Goal: Navigation & Orientation: Find specific page/section

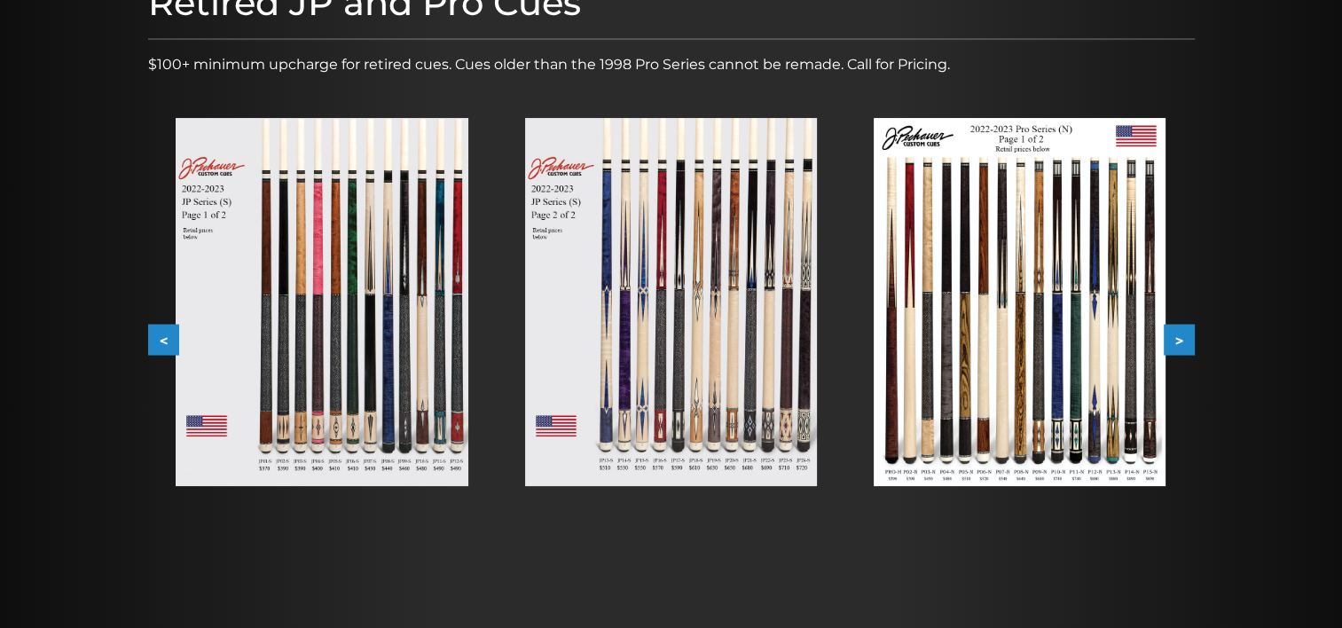
scroll to position [269, 0]
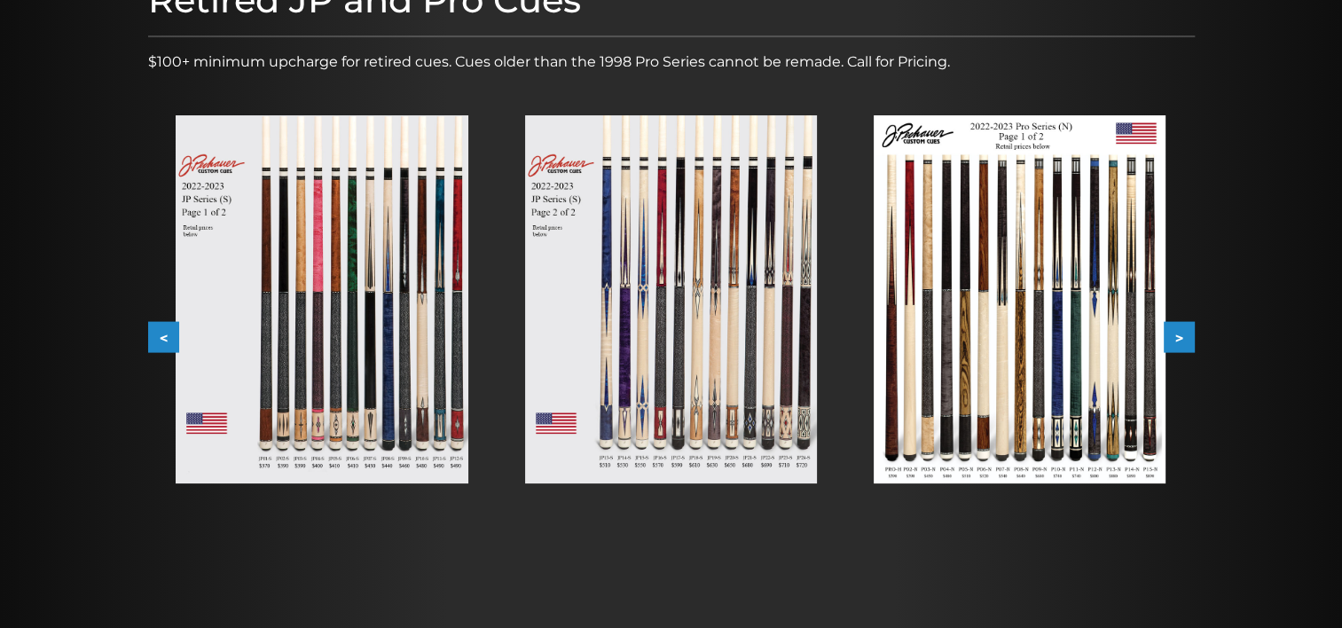
click at [1182, 331] on button ">" at bounding box center [1179, 337] width 31 height 31
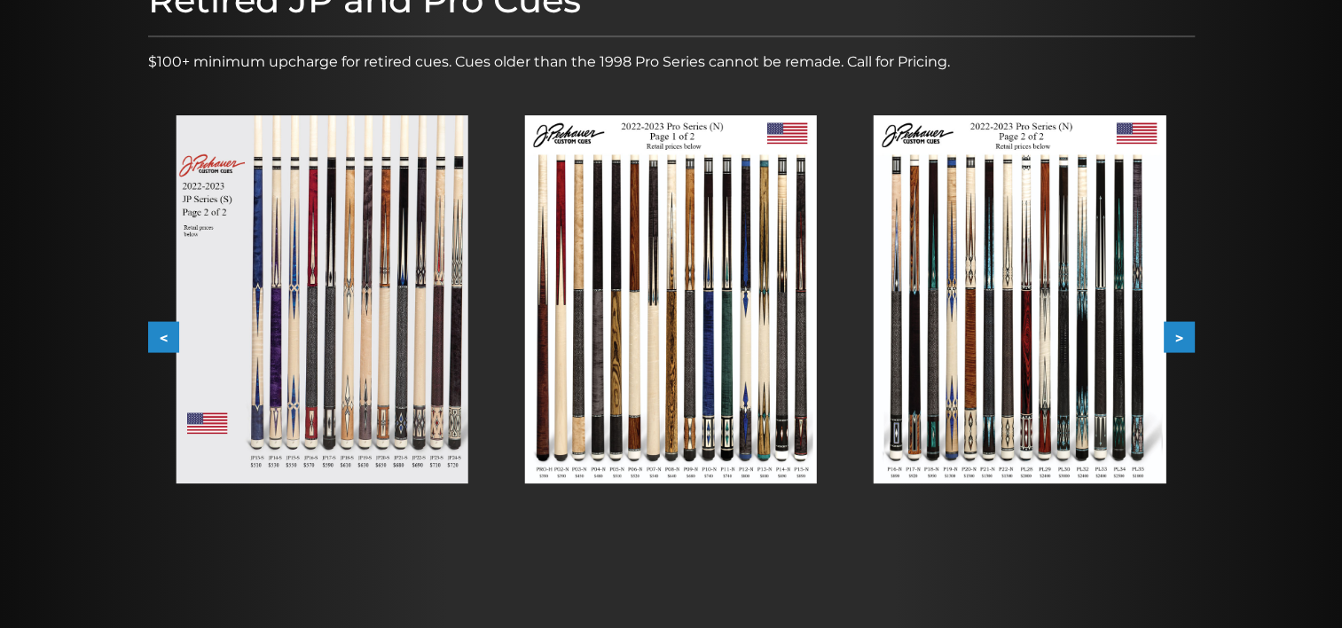
click at [1182, 331] on button ">" at bounding box center [1179, 337] width 31 height 31
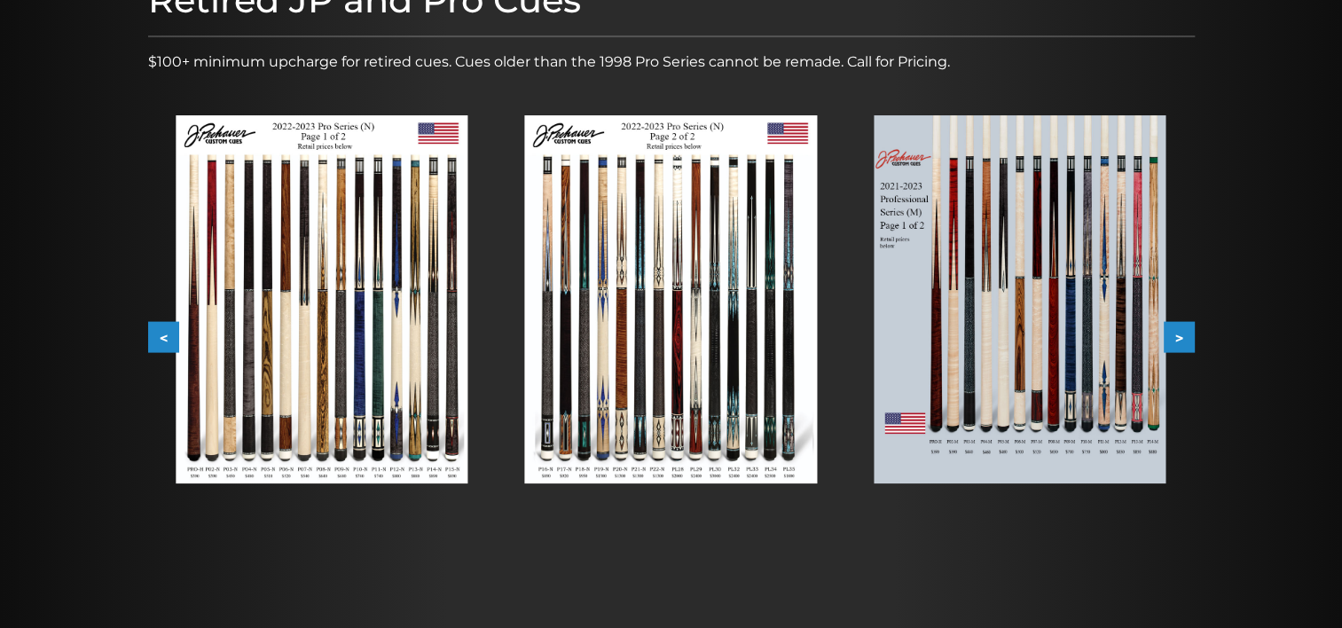
click at [1182, 331] on button ">" at bounding box center [1179, 337] width 31 height 31
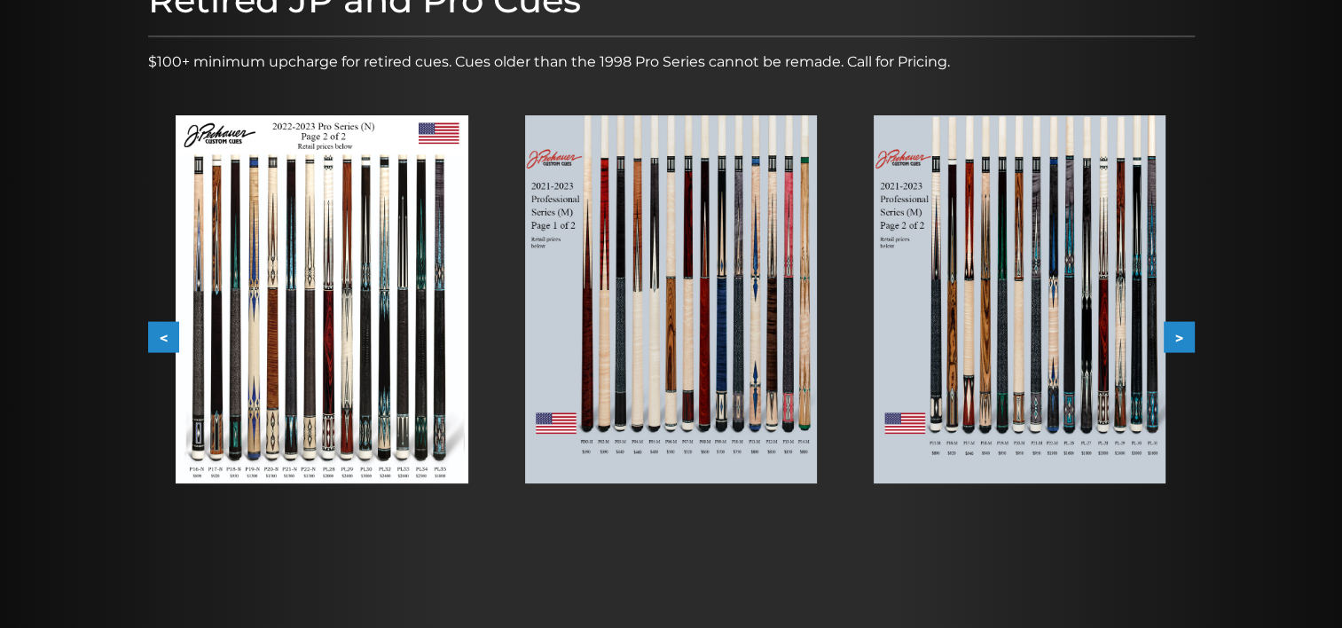
click at [1182, 331] on button ">" at bounding box center [1179, 337] width 31 height 31
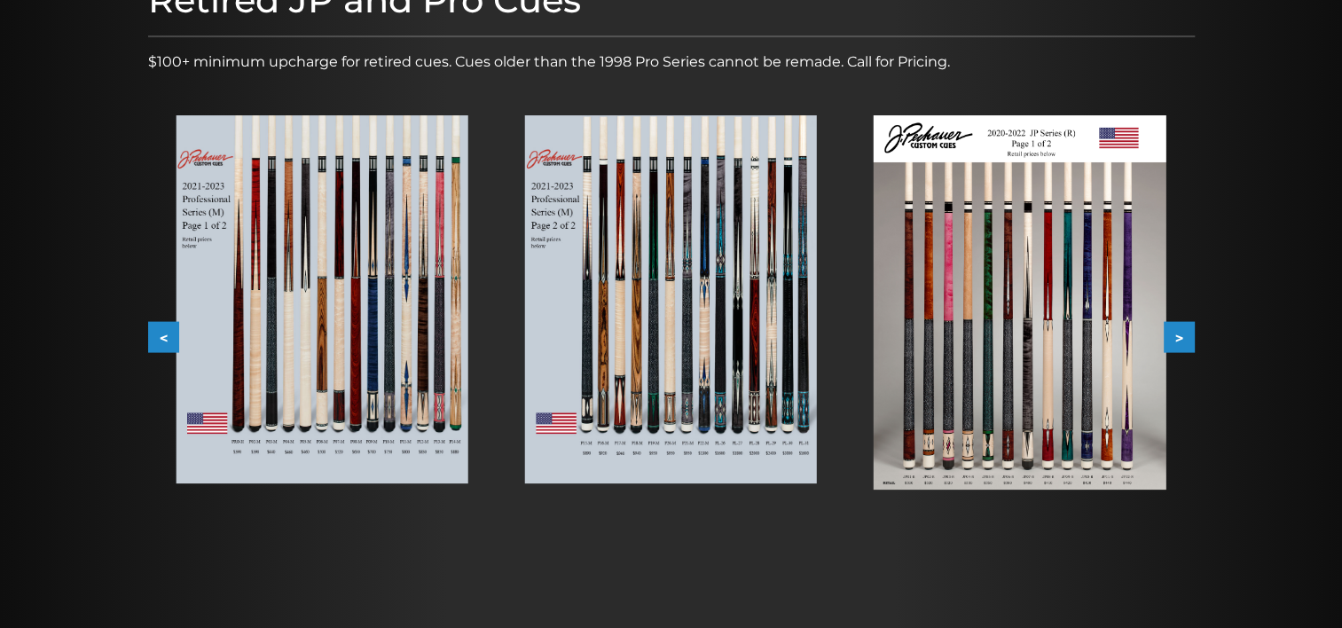
click at [1182, 331] on button ">" at bounding box center [1179, 337] width 31 height 31
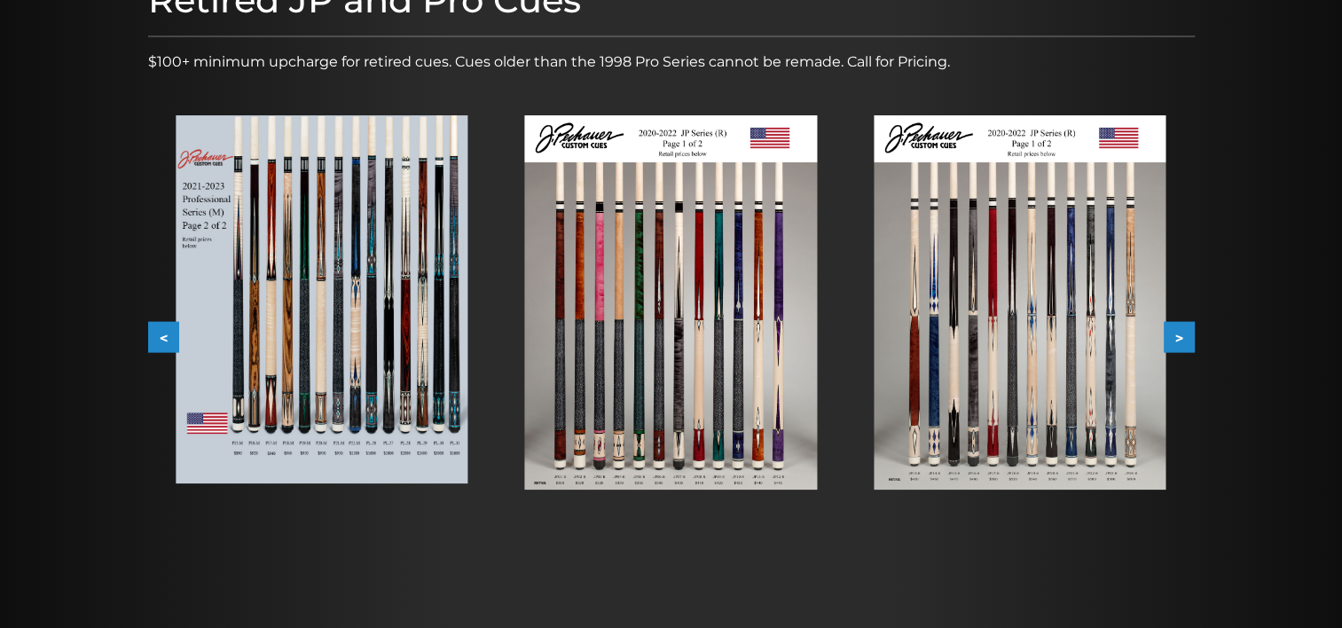
click at [1182, 331] on button ">" at bounding box center [1179, 337] width 31 height 31
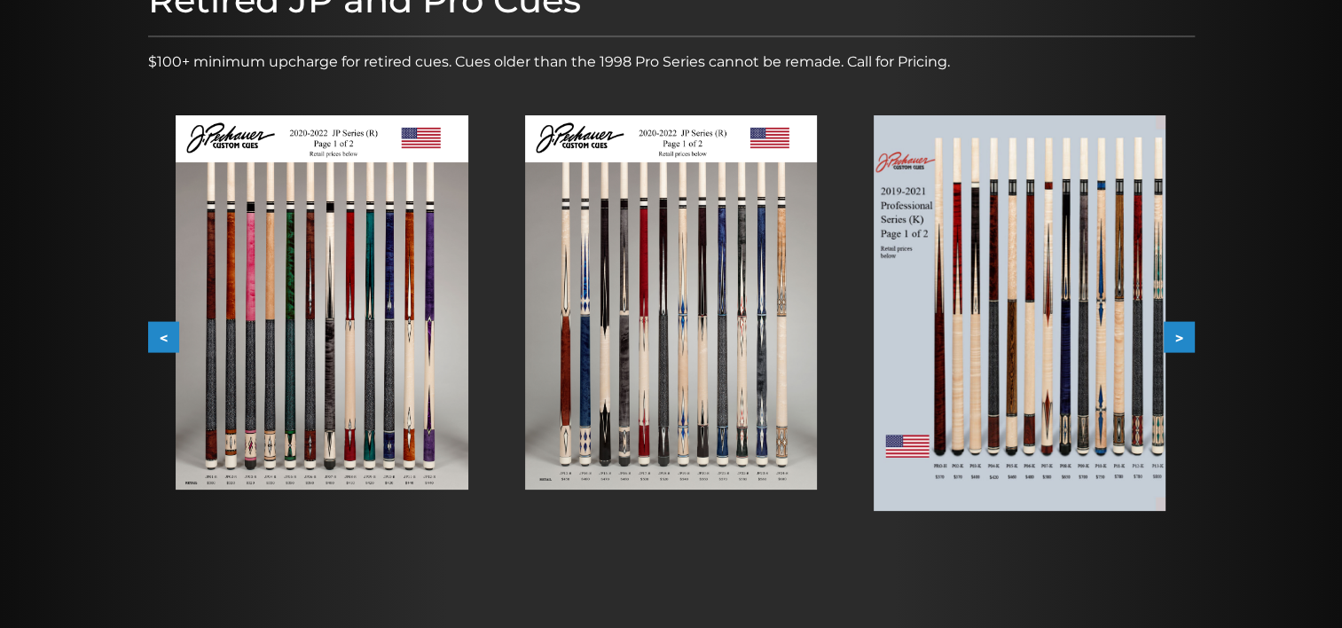
click at [1182, 331] on button ">" at bounding box center [1179, 337] width 31 height 31
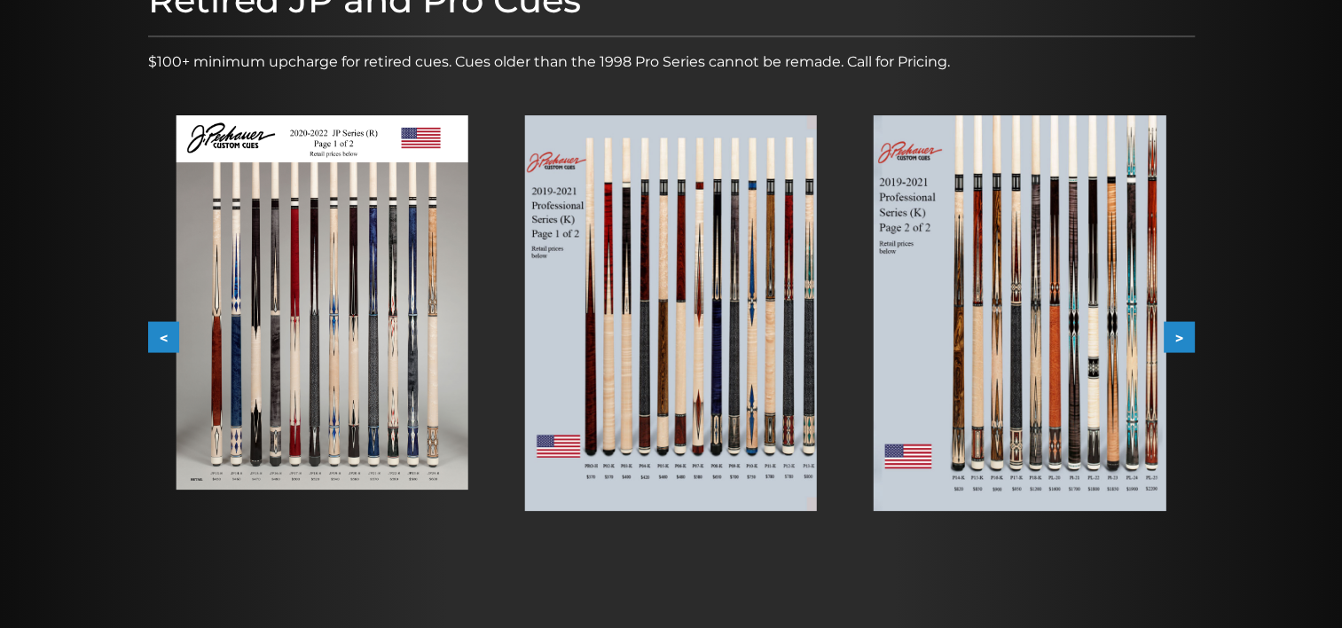
click at [1182, 331] on button ">" at bounding box center [1179, 337] width 31 height 31
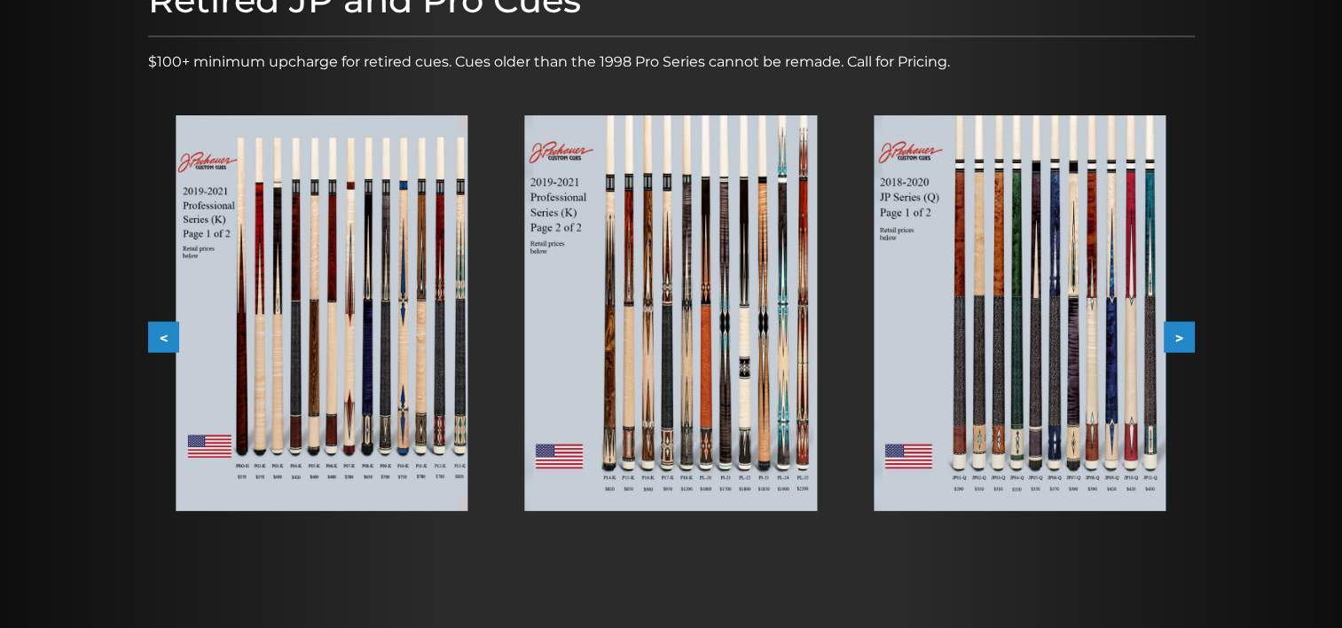
click at [1182, 331] on button ">" at bounding box center [1179, 337] width 31 height 31
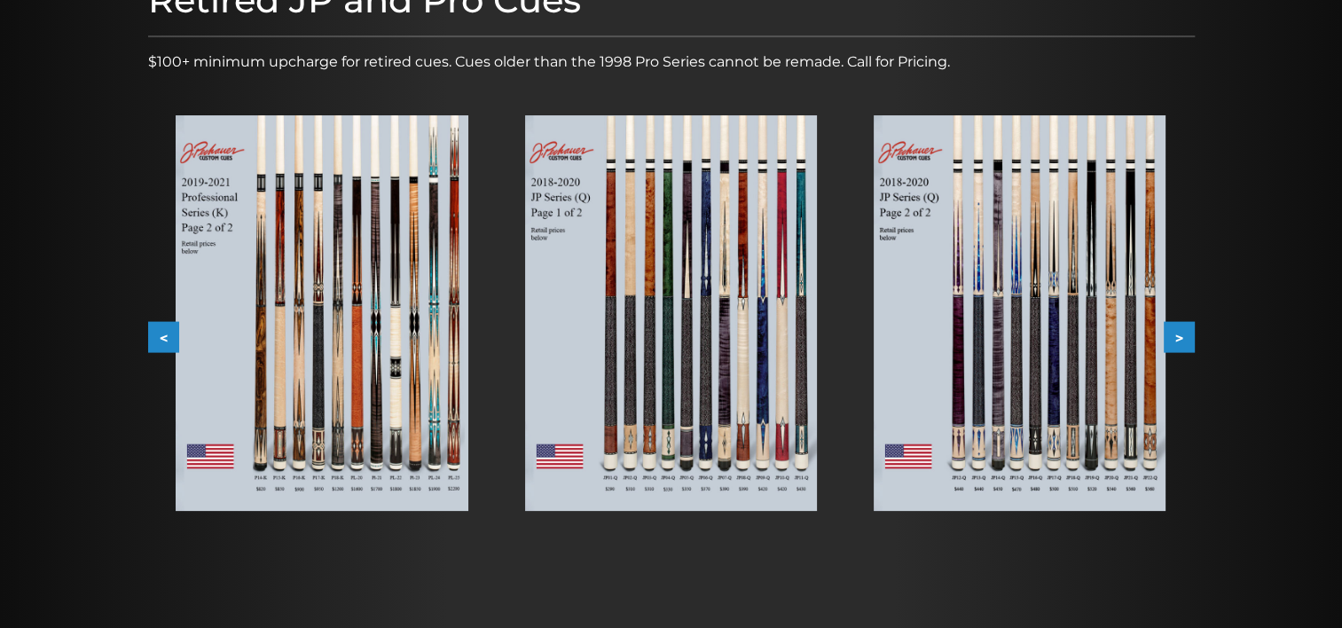
click at [1182, 331] on button ">" at bounding box center [1179, 337] width 31 height 31
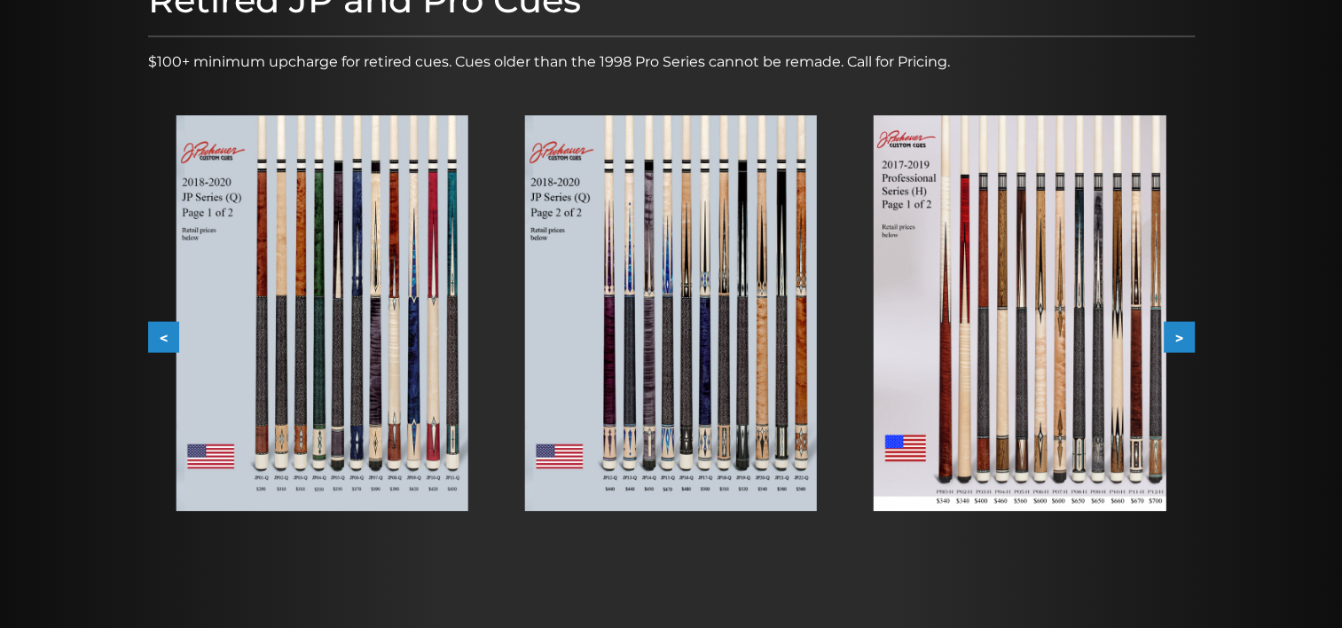
click at [1182, 331] on button ">" at bounding box center [1179, 337] width 31 height 31
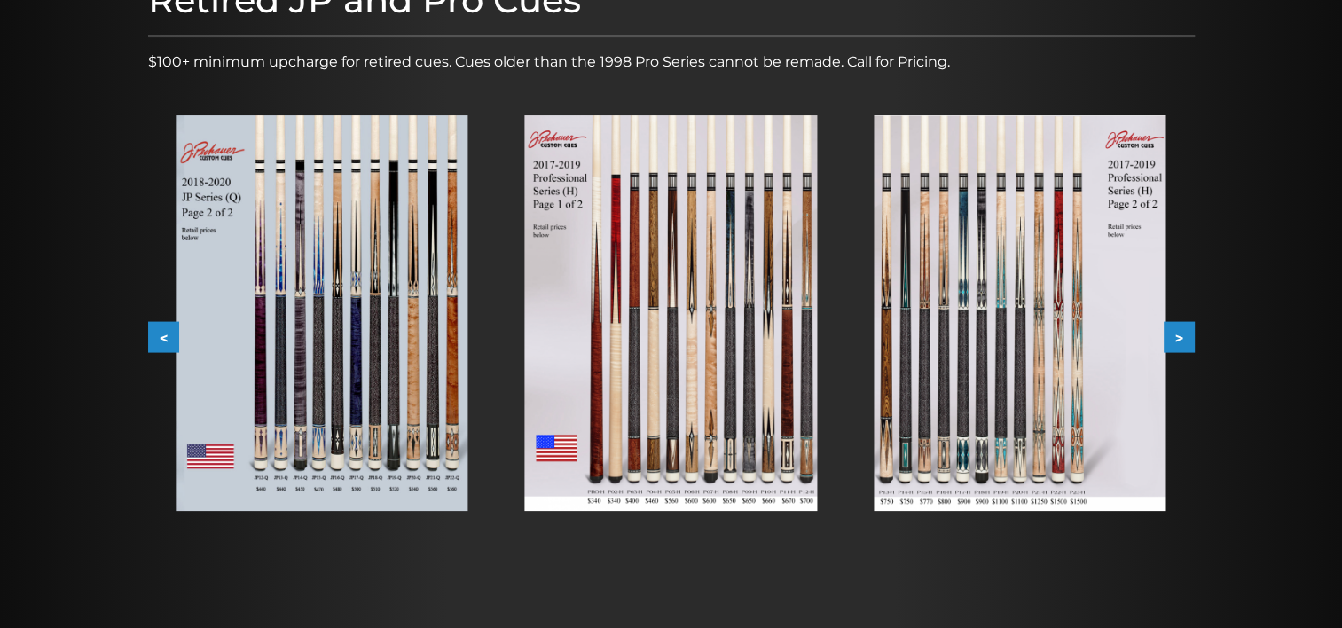
click at [1182, 331] on button ">" at bounding box center [1179, 337] width 31 height 31
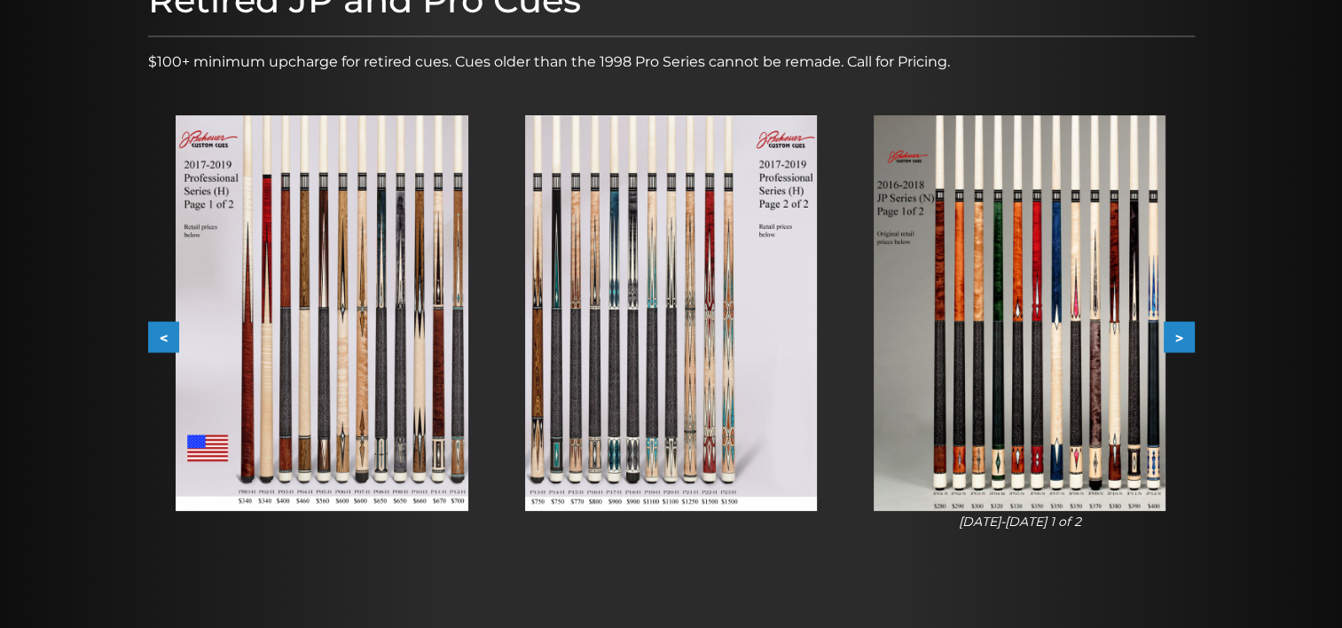
click at [1182, 331] on button ">" at bounding box center [1179, 337] width 31 height 31
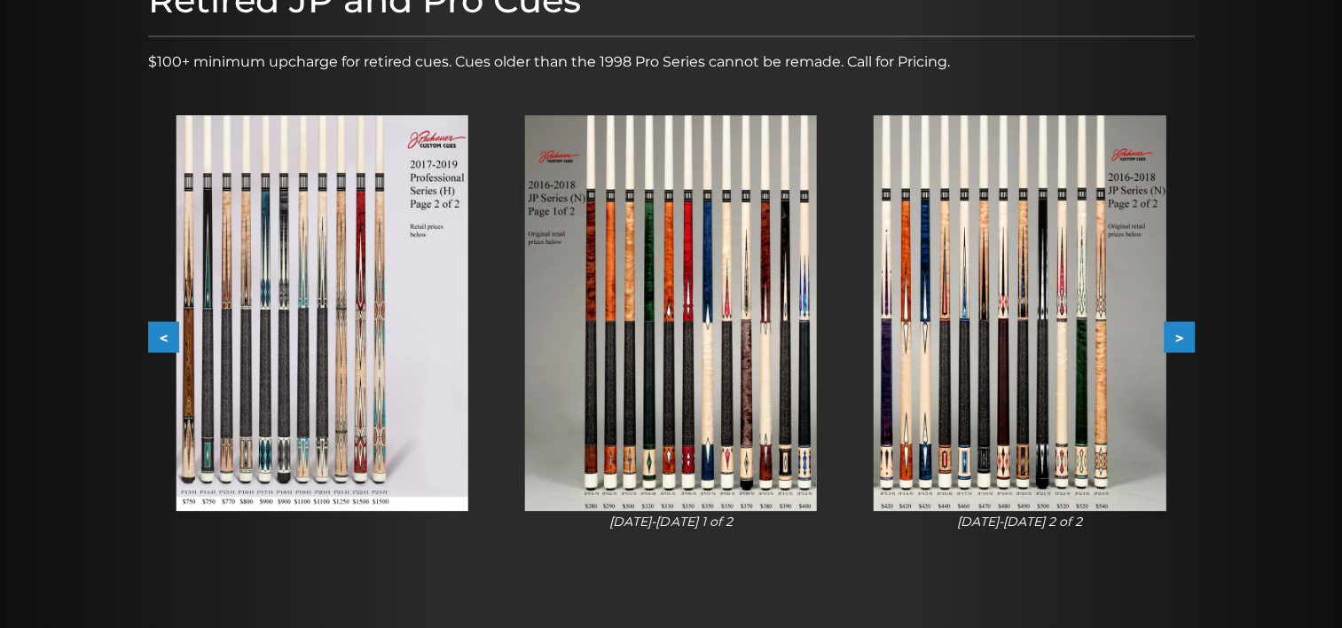
click at [1182, 331] on button ">" at bounding box center [1179, 337] width 31 height 31
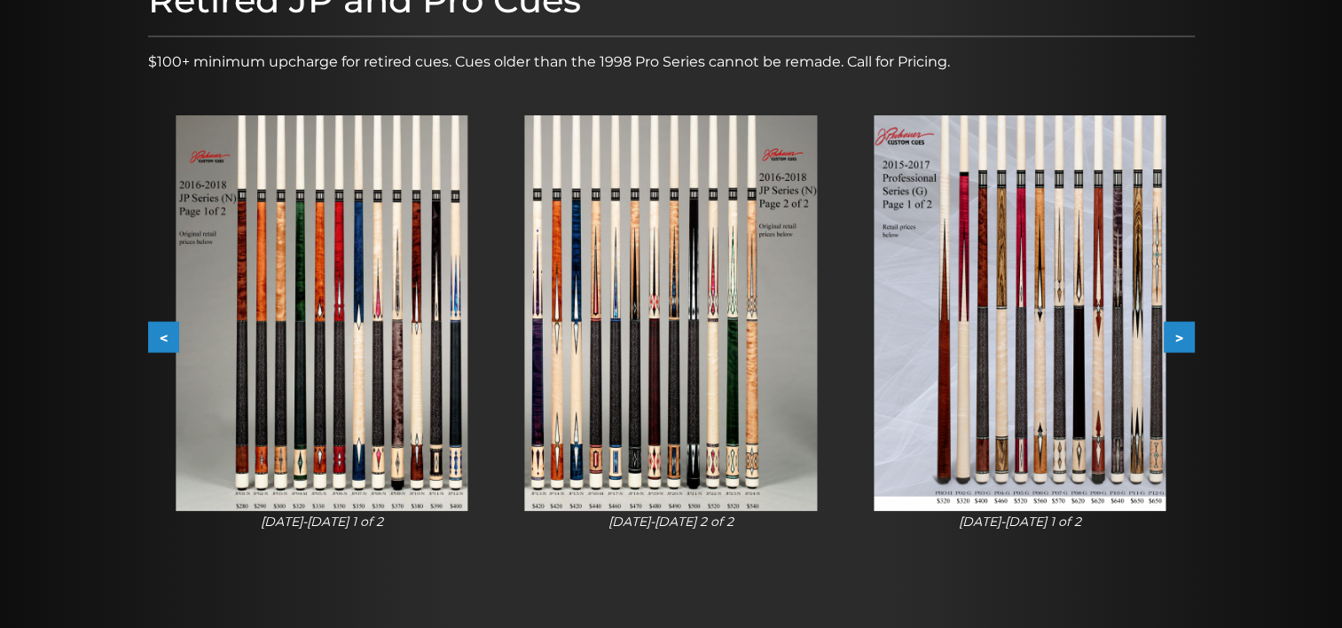
click at [1182, 331] on button ">" at bounding box center [1179, 337] width 31 height 31
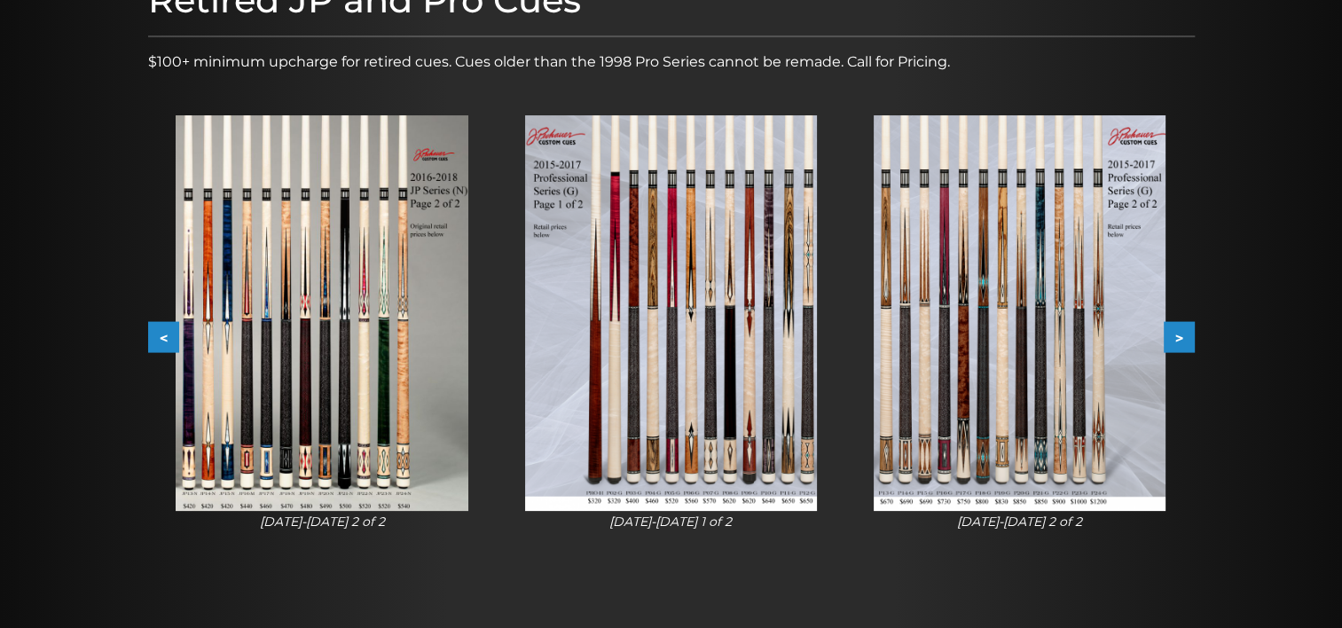
click at [649, 379] on img at bounding box center [671, 313] width 292 height 396
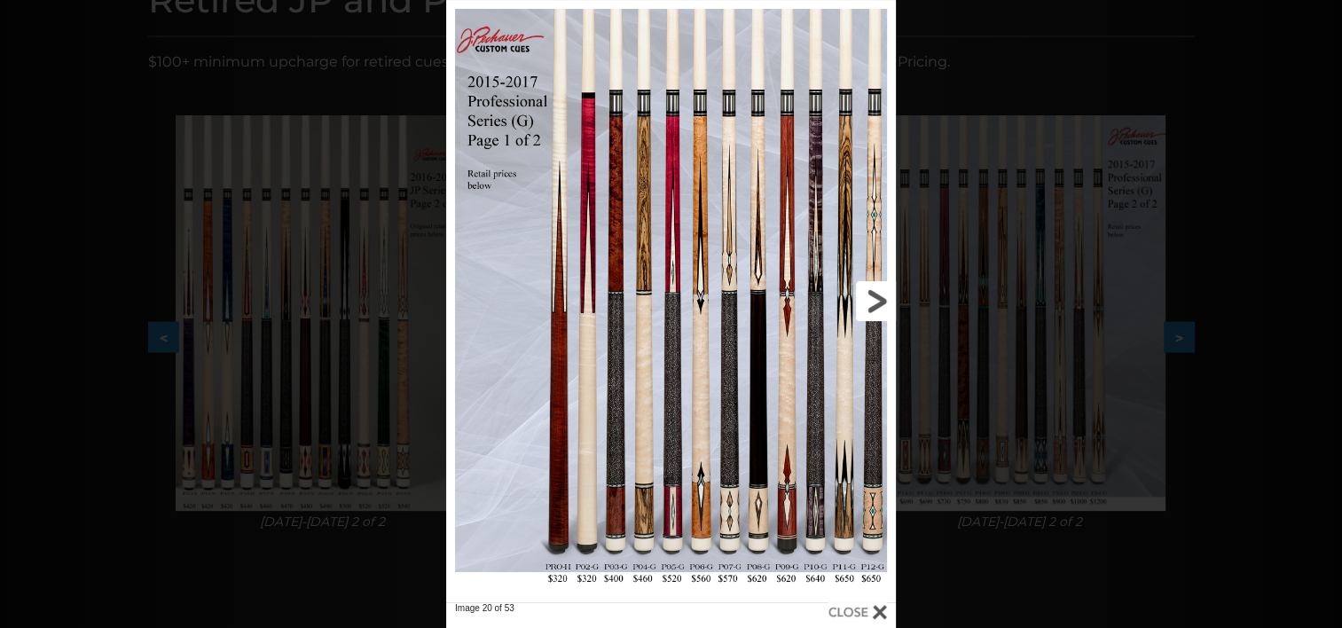
click at [869, 298] on link at bounding box center [795, 301] width 202 height 602
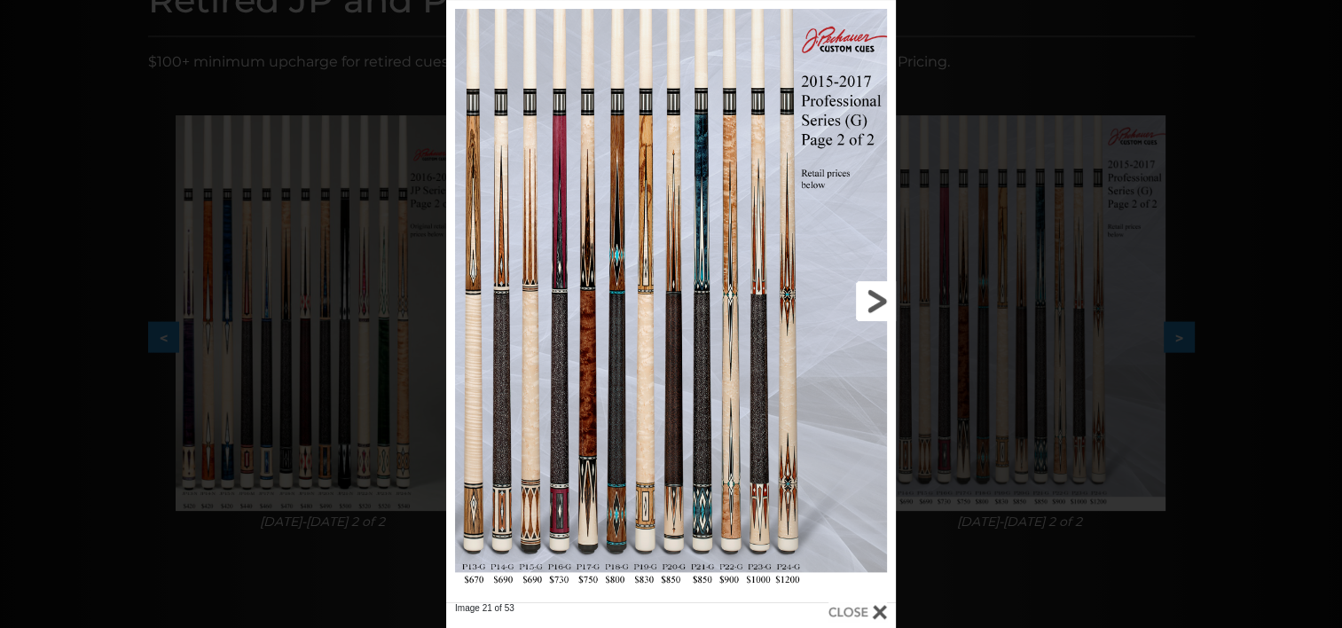
click at [869, 298] on link at bounding box center [795, 301] width 202 height 602
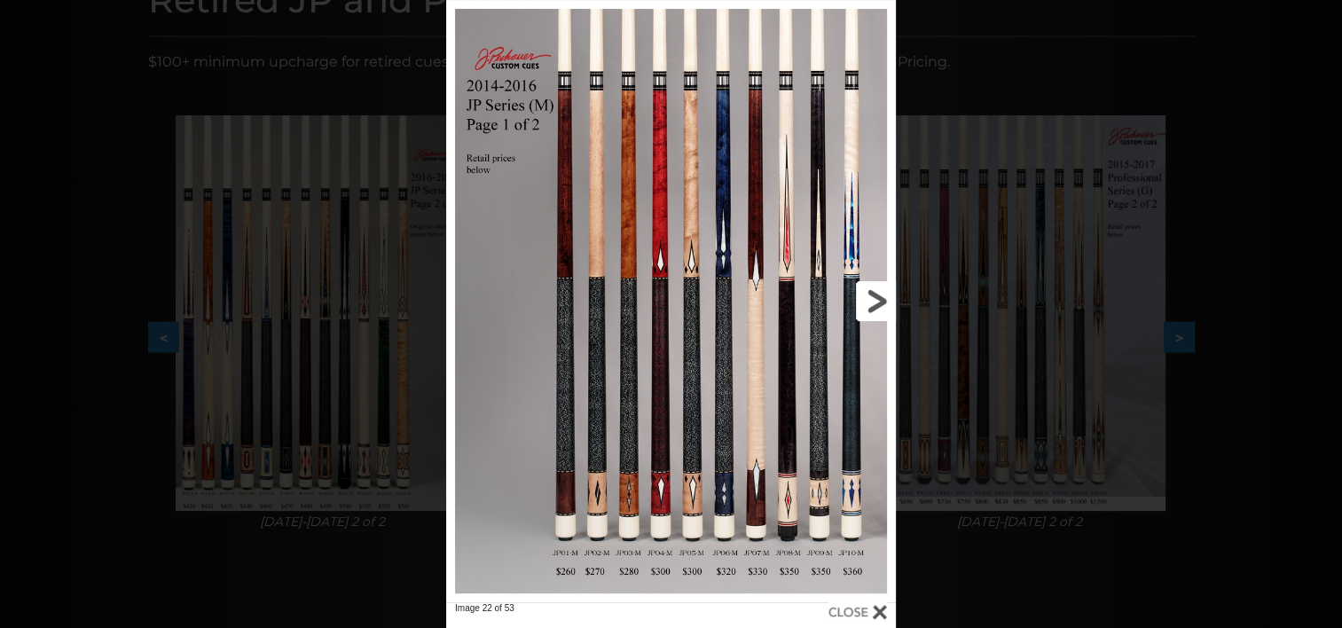
click at [869, 298] on link at bounding box center [795, 301] width 202 height 602
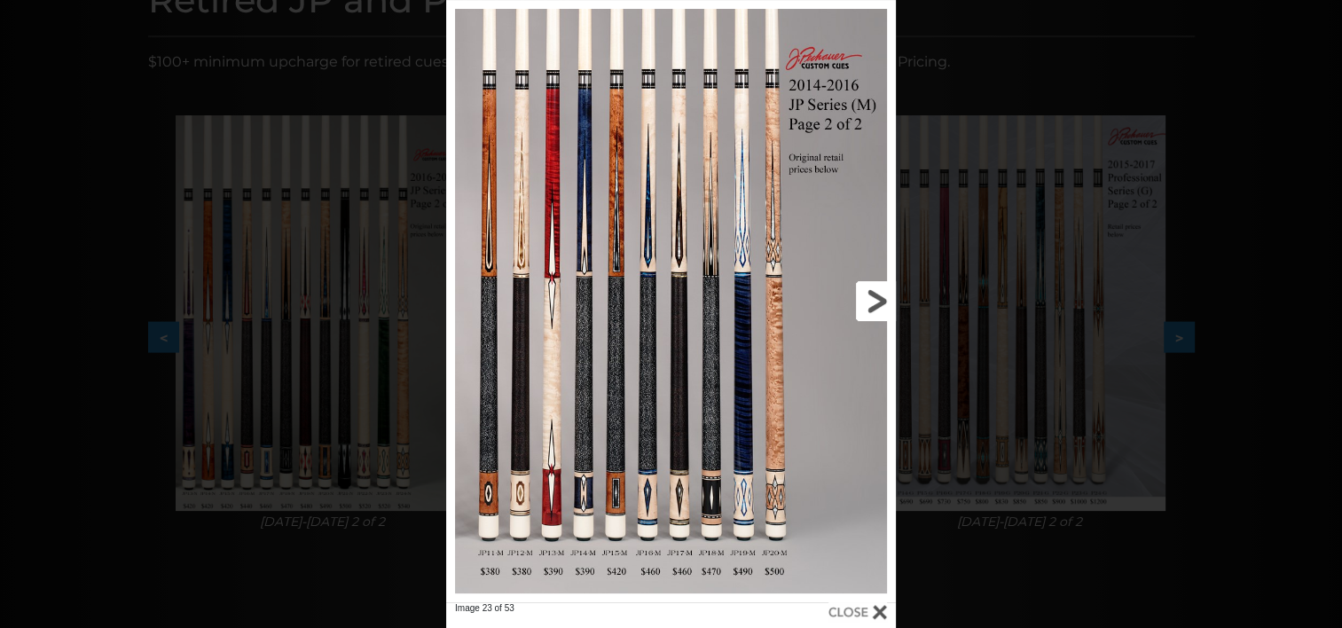
click at [869, 298] on link at bounding box center [795, 301] width 202 height 602
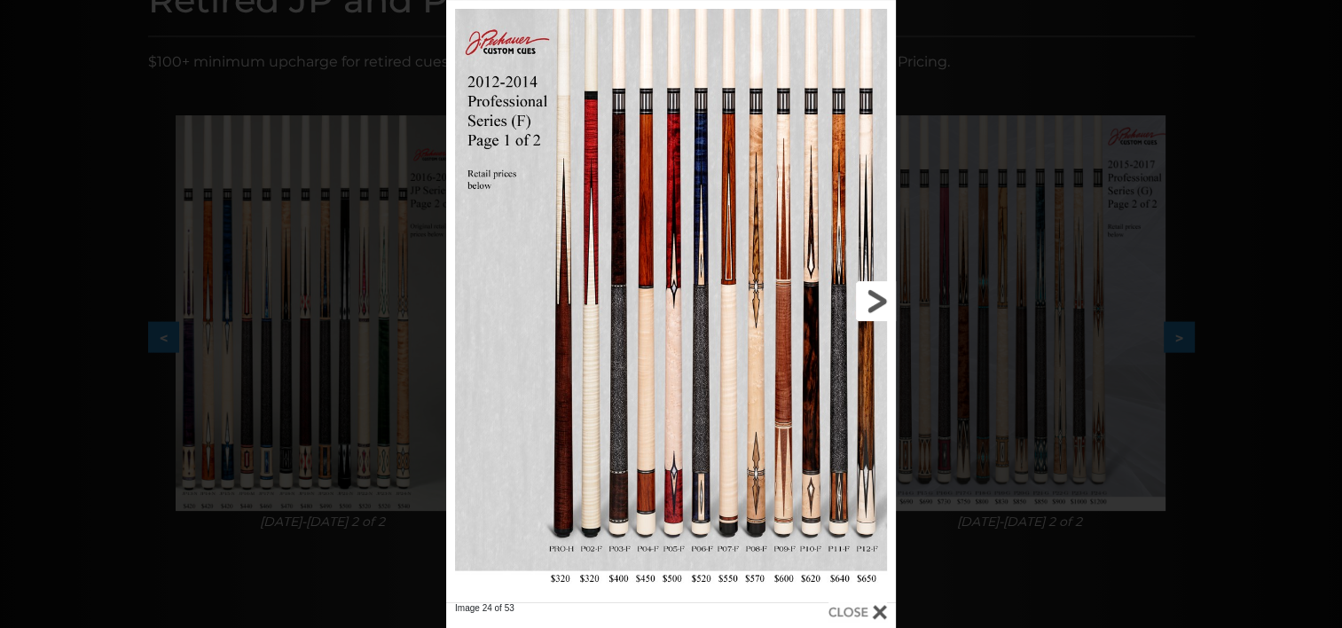
click at [869, 298] on link at bounding box center [795, 301] width 202 height 602
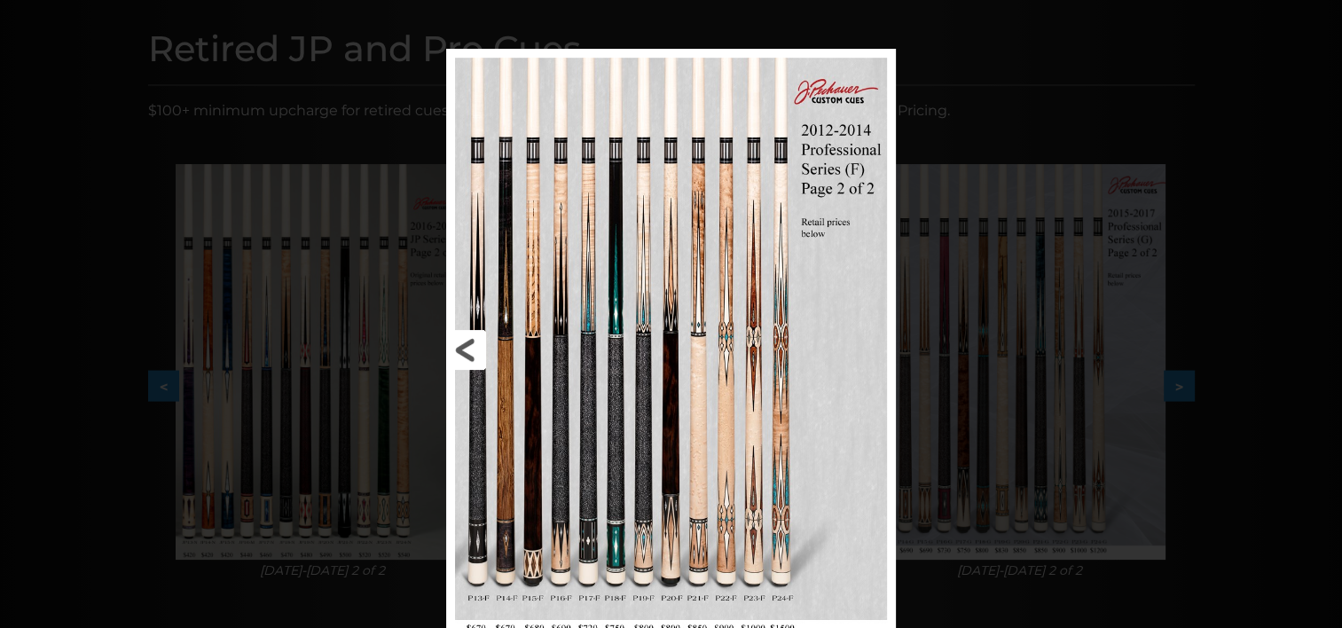
scroll to position [222, 0]
click at [868, 342] on link at bounding box center [795, 348] width 202 height 602
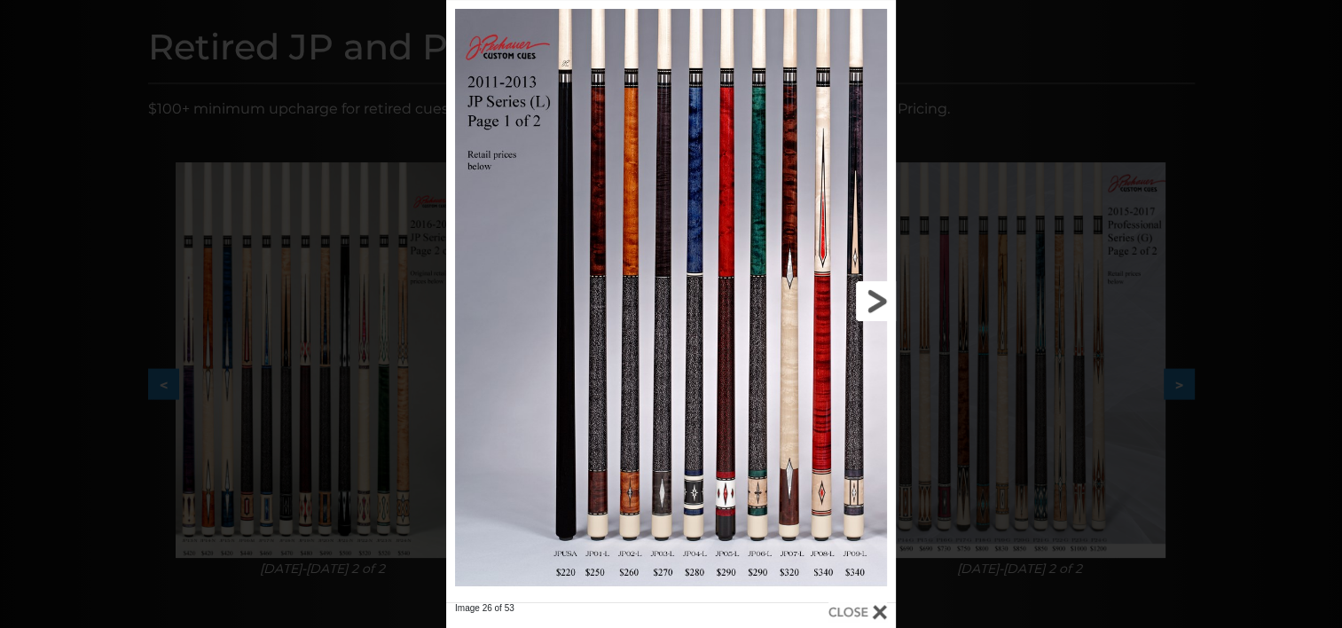
click at [878, 293] on link at bounding box center [795, 301] width 202 height 602
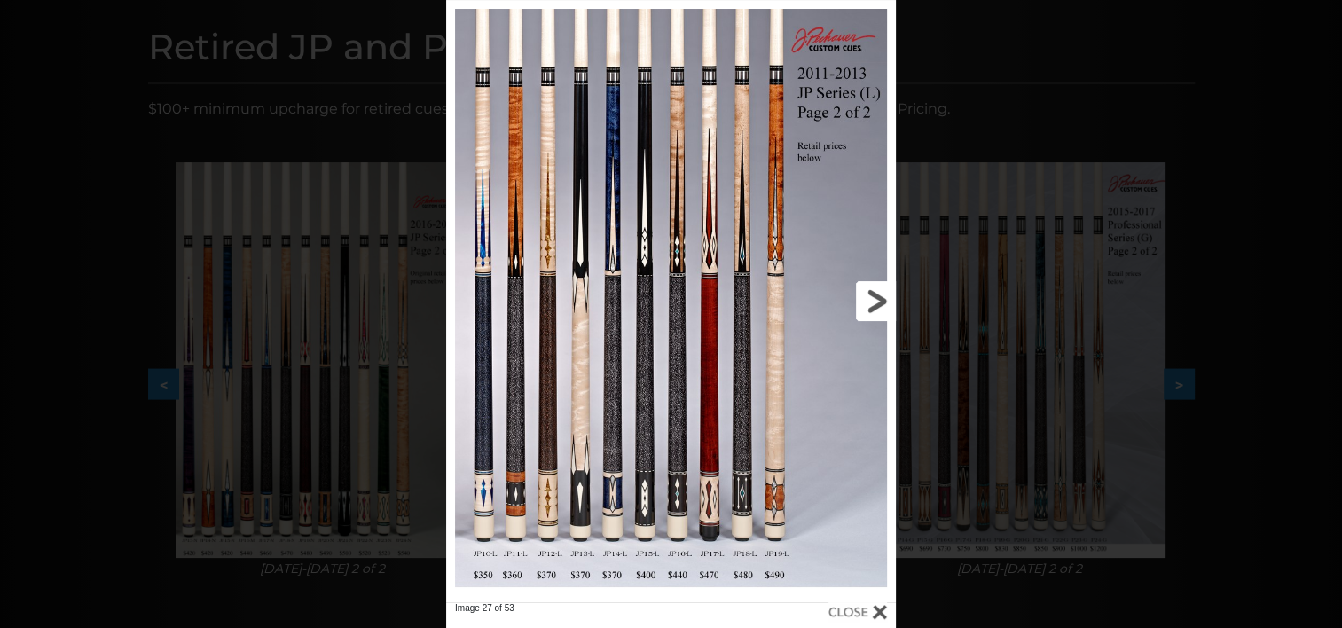
click at [878, 293] on link at bounding box center [795, 301] width 202 height 602
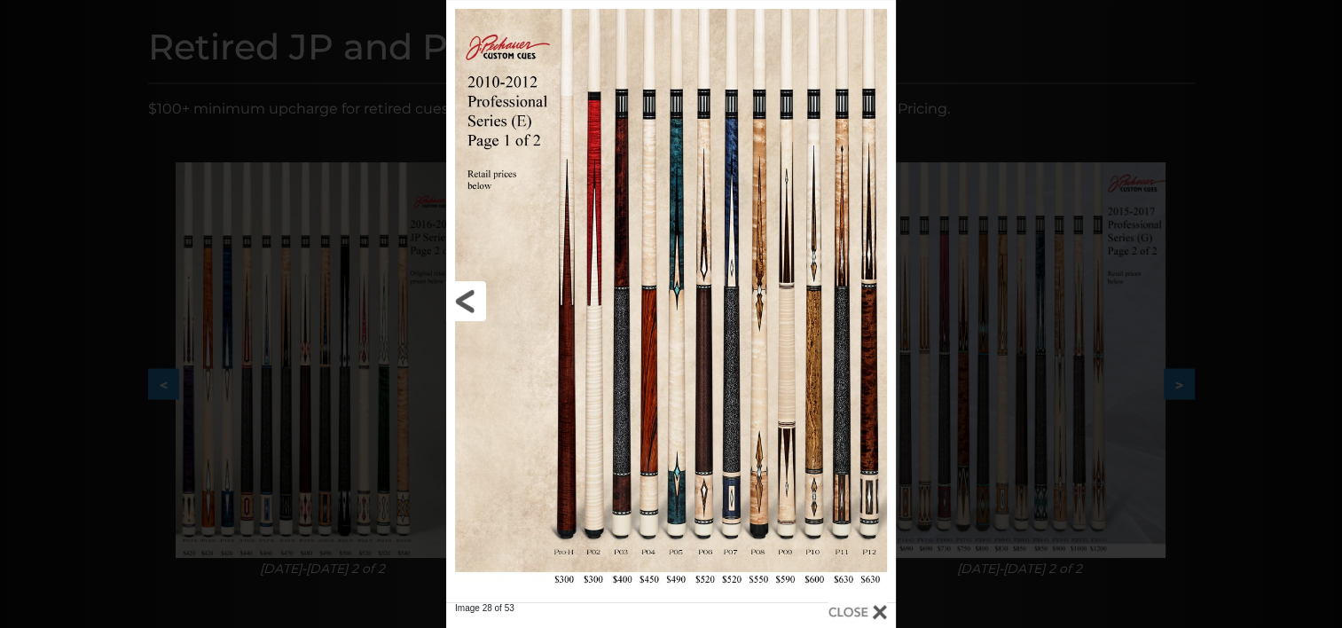
click at [475, 291] on link at bounding box center [547, 301] width 202 height 602
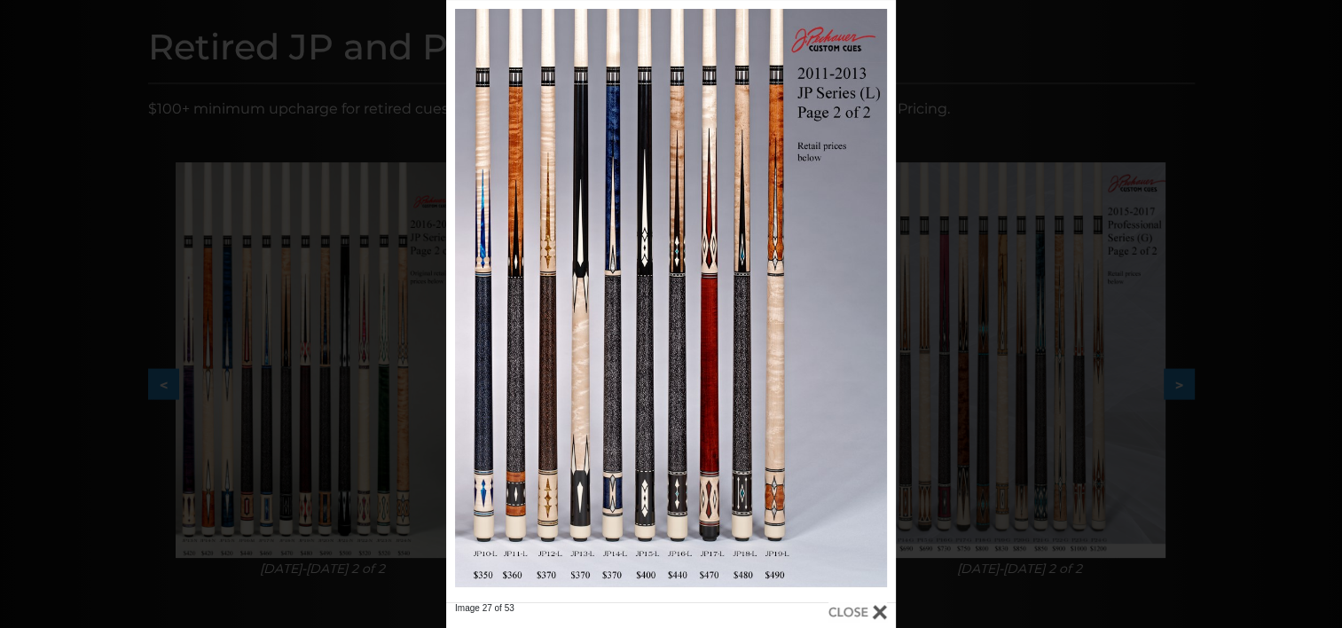
click at [365, 232] on div "Image 27 of 53" at bounding box center [671, 314] width 1342 height 628
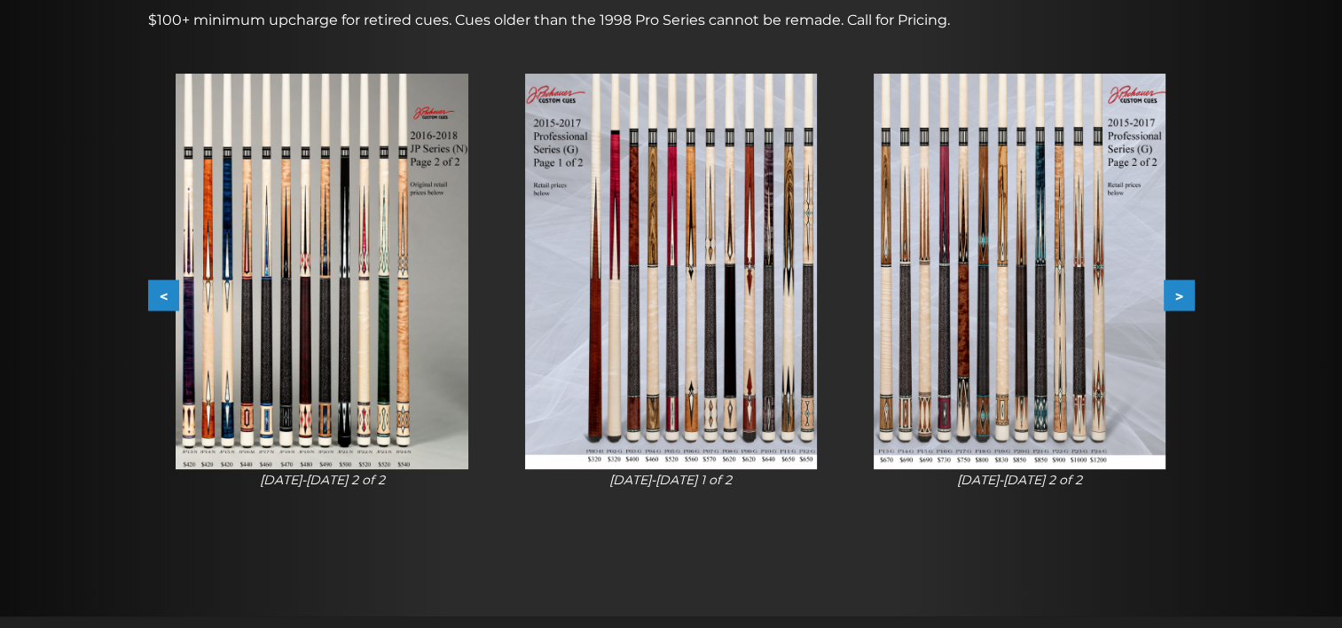
scroll to position [312, 0]
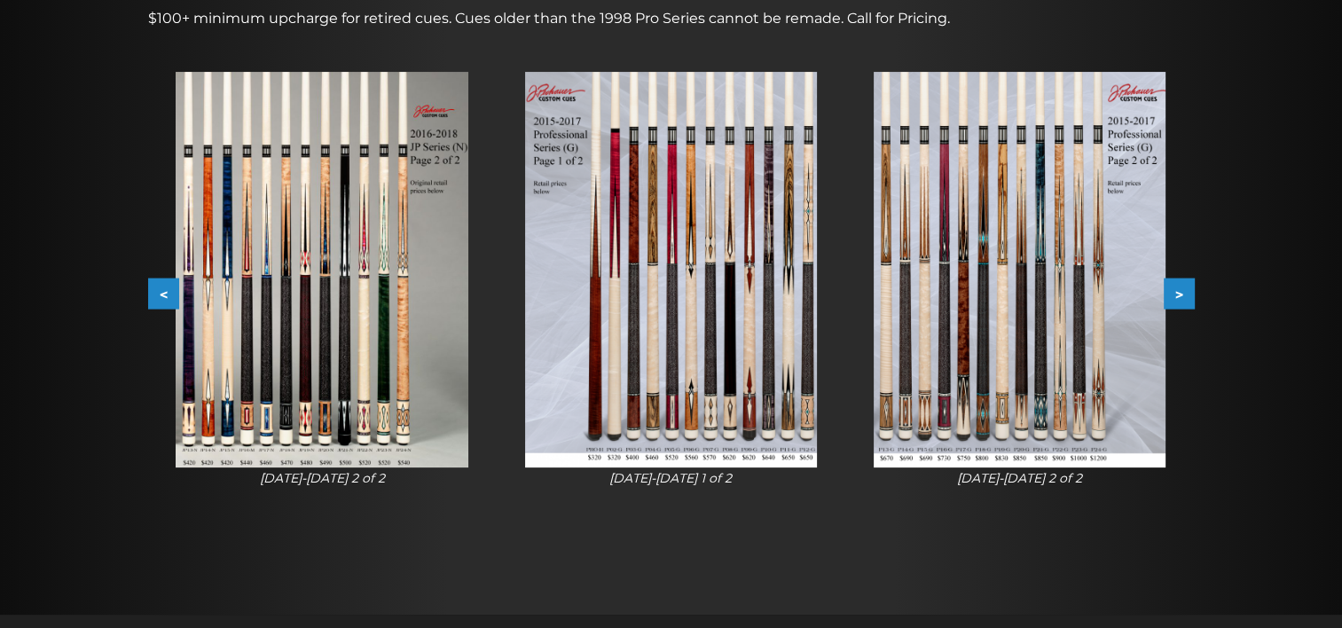
click at [161, 297] on button "<" at bounding box center [163, 294] width 31 height 31
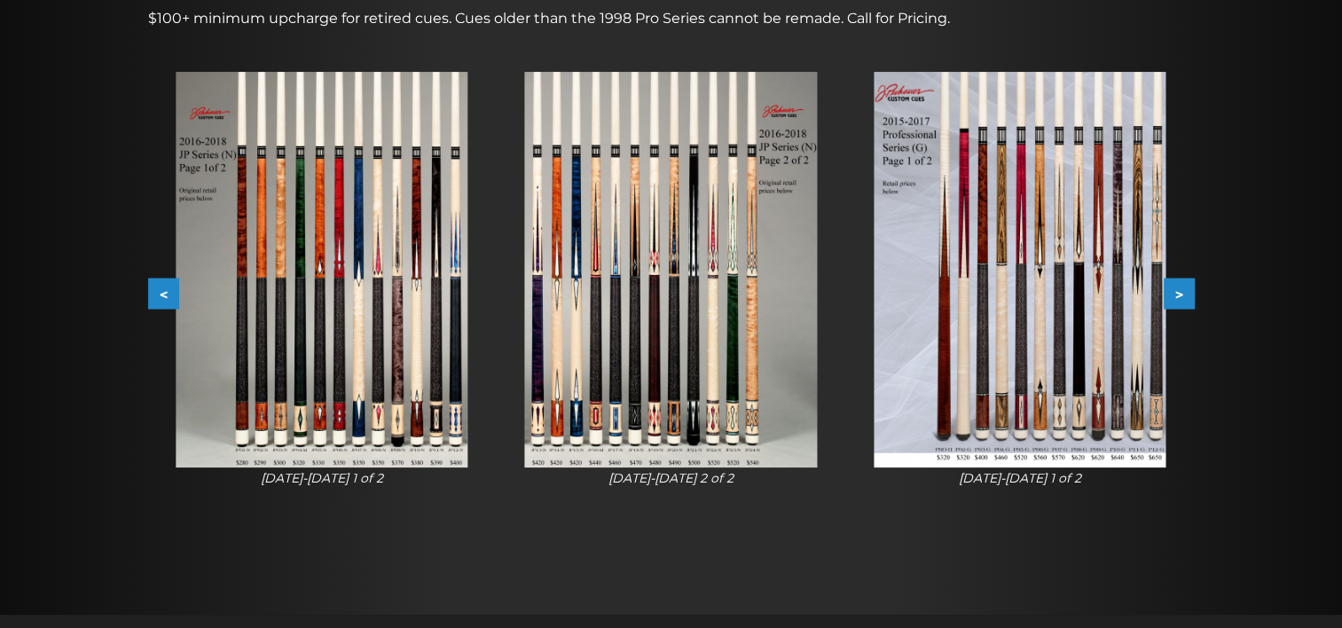
click at [161, 297] on button "<" at bounding box center [163, 294] width 31 height 31
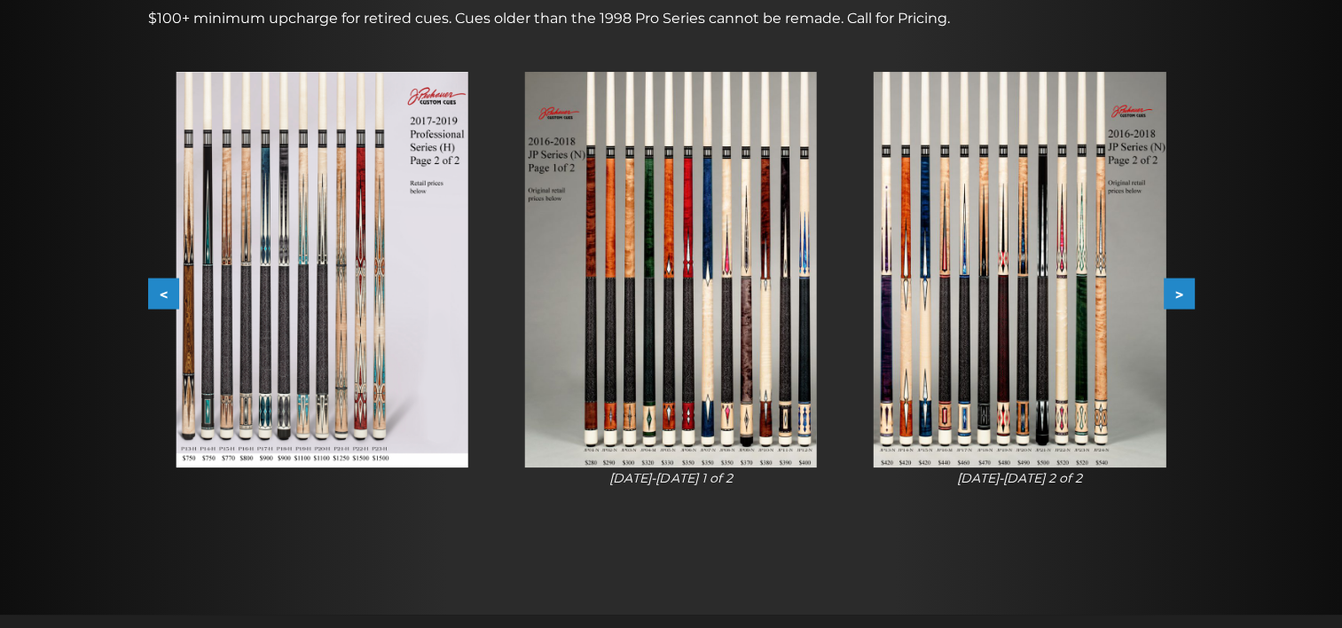
click at [161, 297] on button "<" at bounding box center [163, 294] width 31 height 31
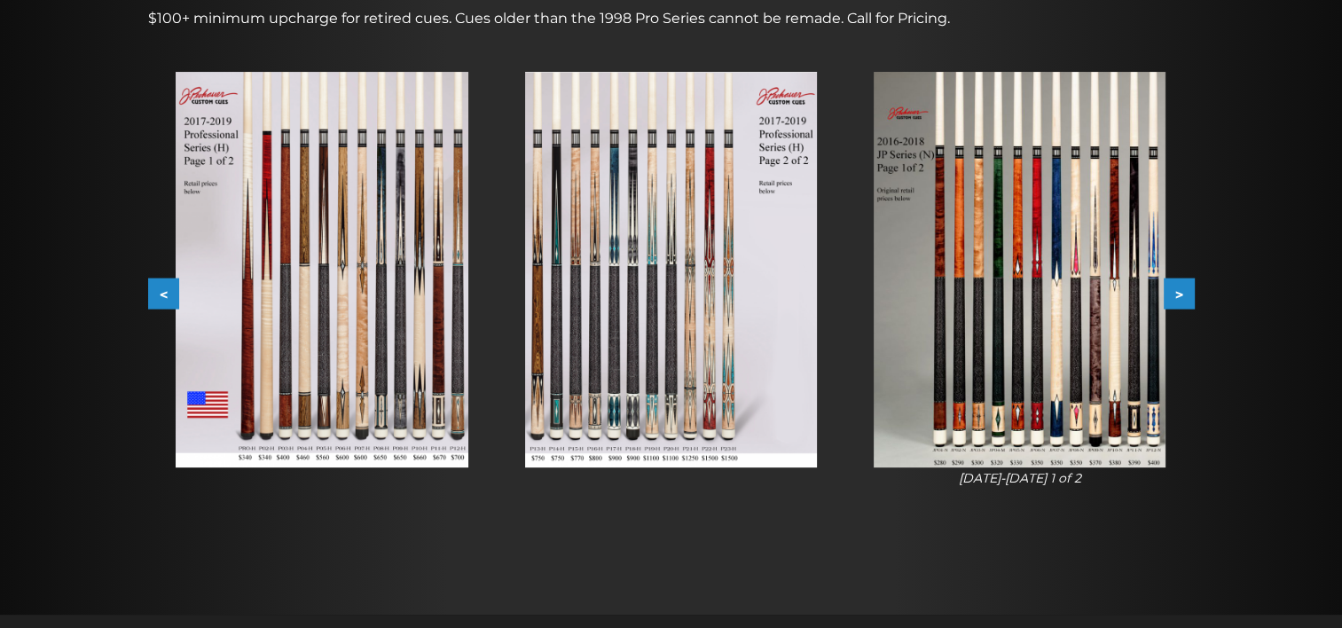
click at [161, 297] on button "<" at bounding box center [163, 294] width 31 height 31
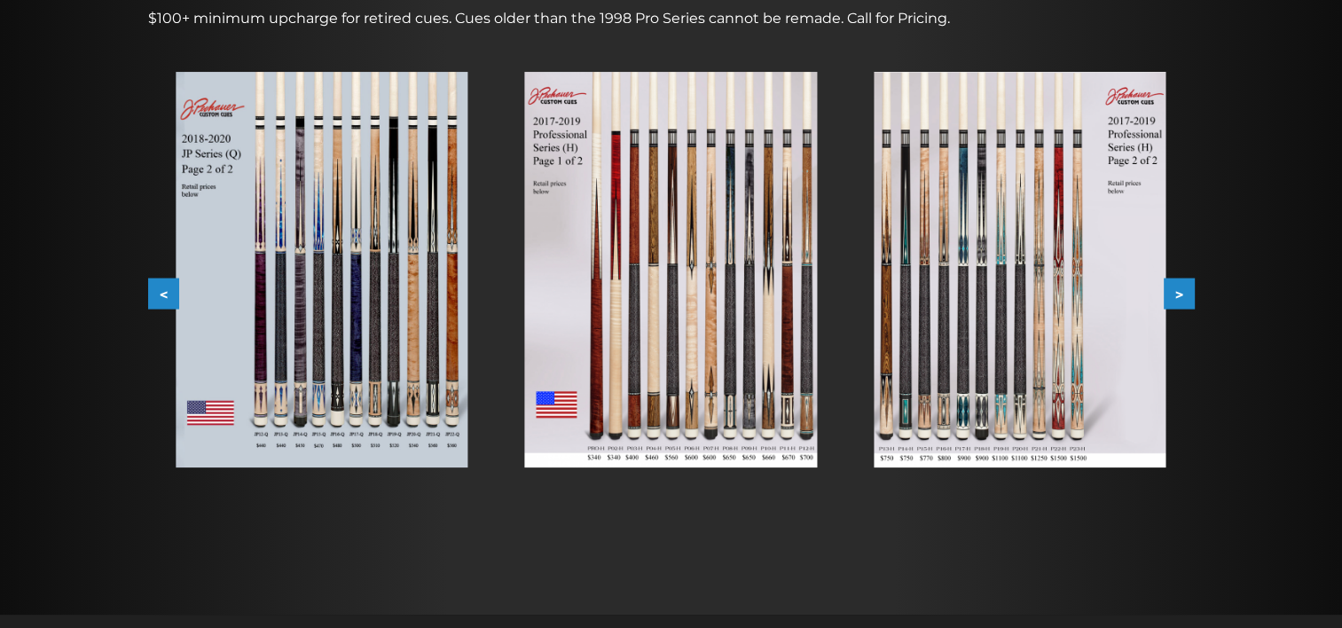
click at [161, 297] on button "<" at bounding box center [163, 294] width 31 height 31
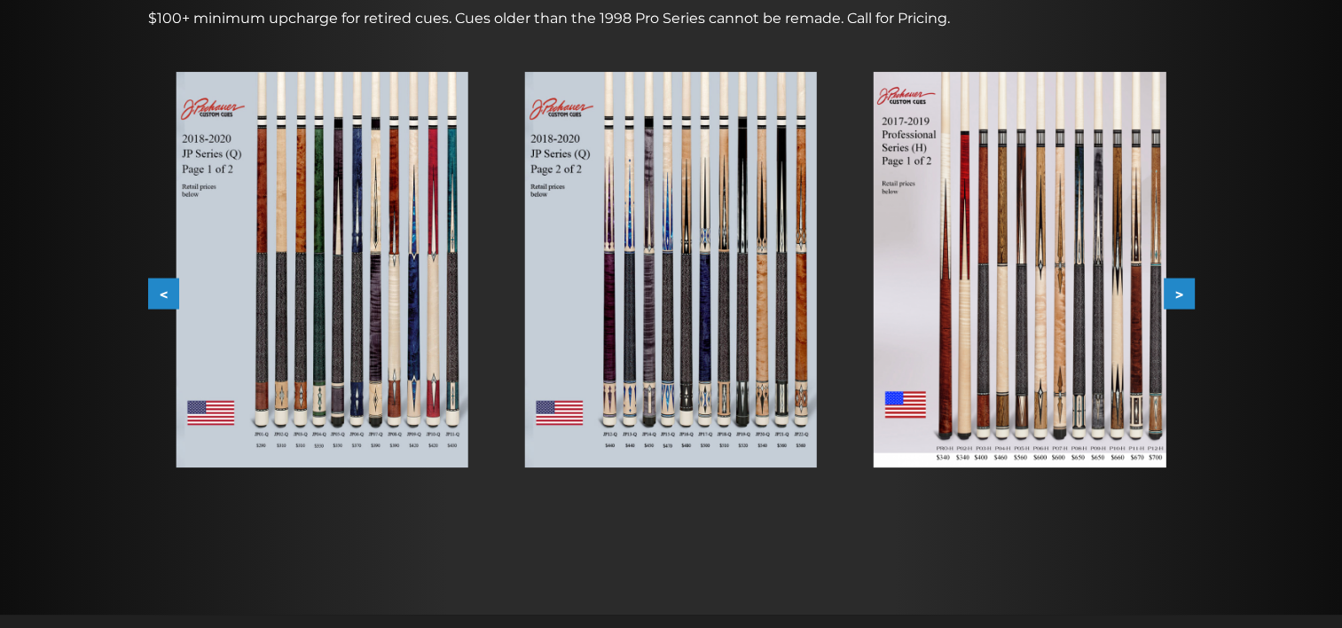
click at [161, 297] on button "<" at bounding box center [163, 294] width 31 height 31
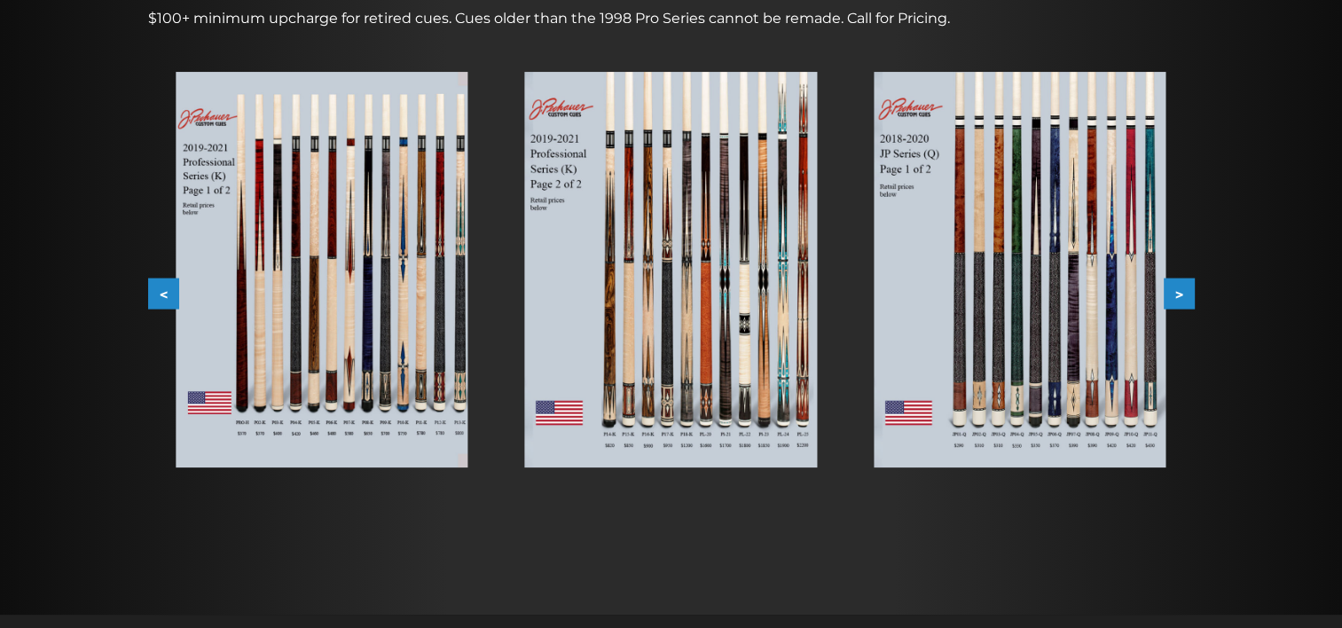
click at [161, 297] on button "<" at bounding box center [163, 294] width 31 height 31
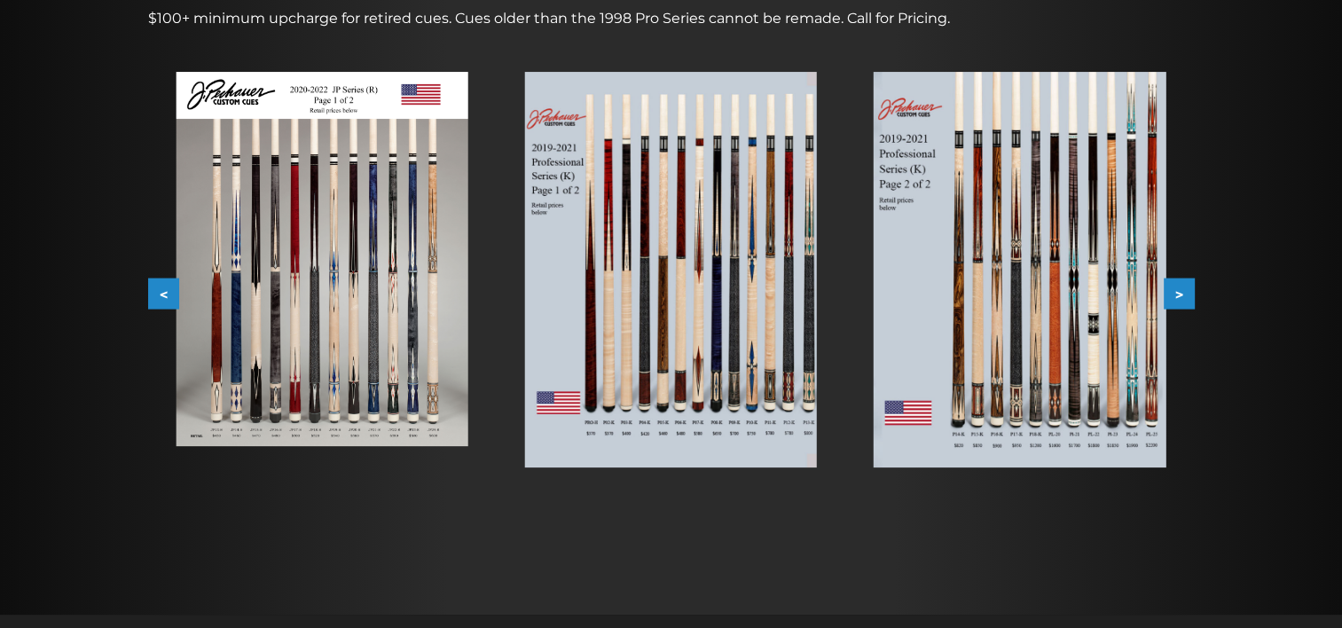
click at [161, 297] on button "<" at bounding box center [163, 294] width 31 height 31
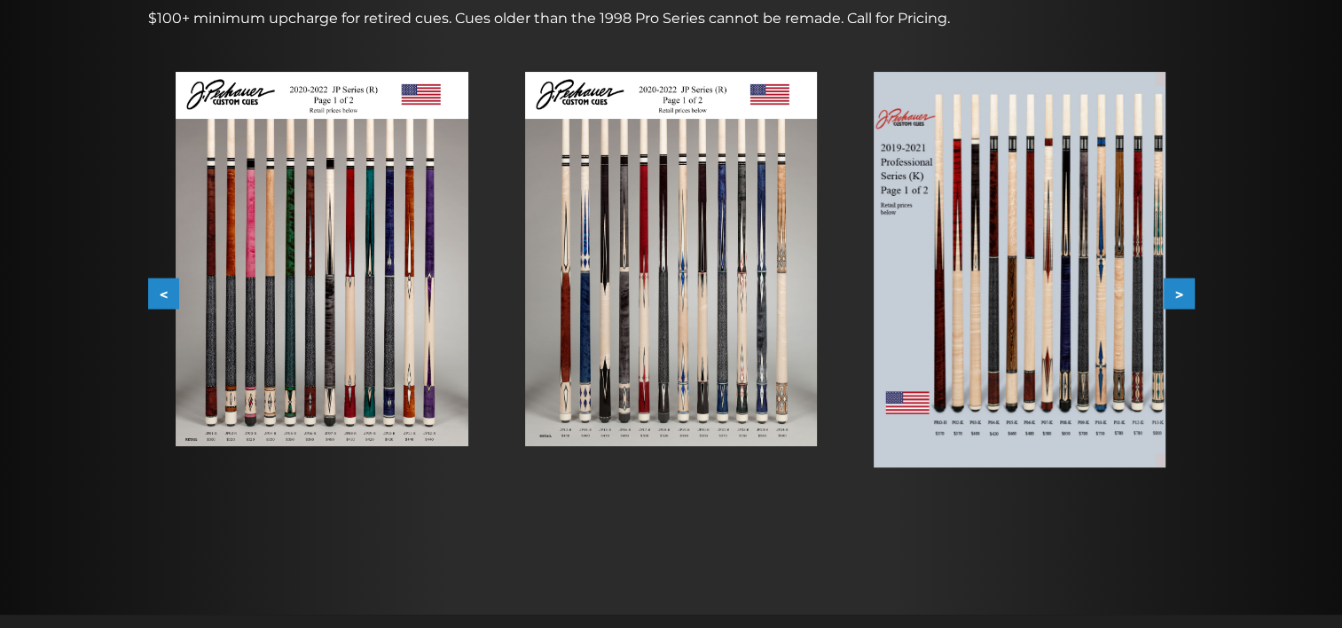
click at [161, 297] on button "<" at bounding box center [163, 294] width 31 height 31
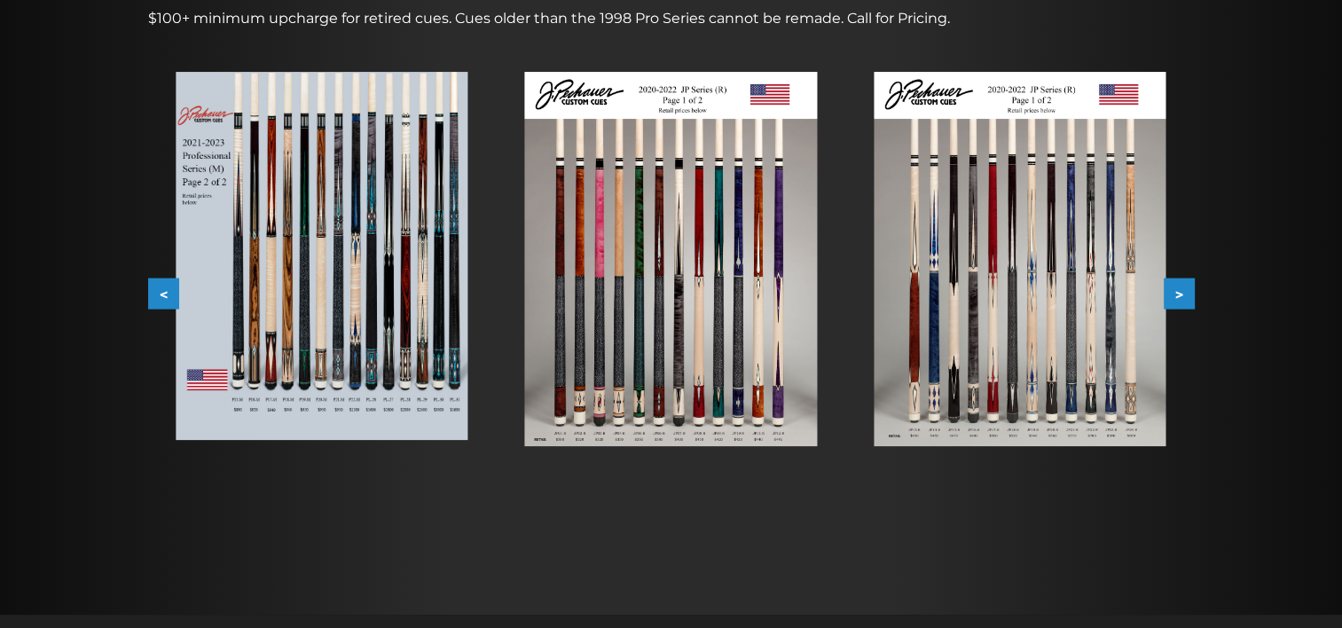
click at [161, 297] on button "<" at bounding box center [163, 294] width 31 height 31
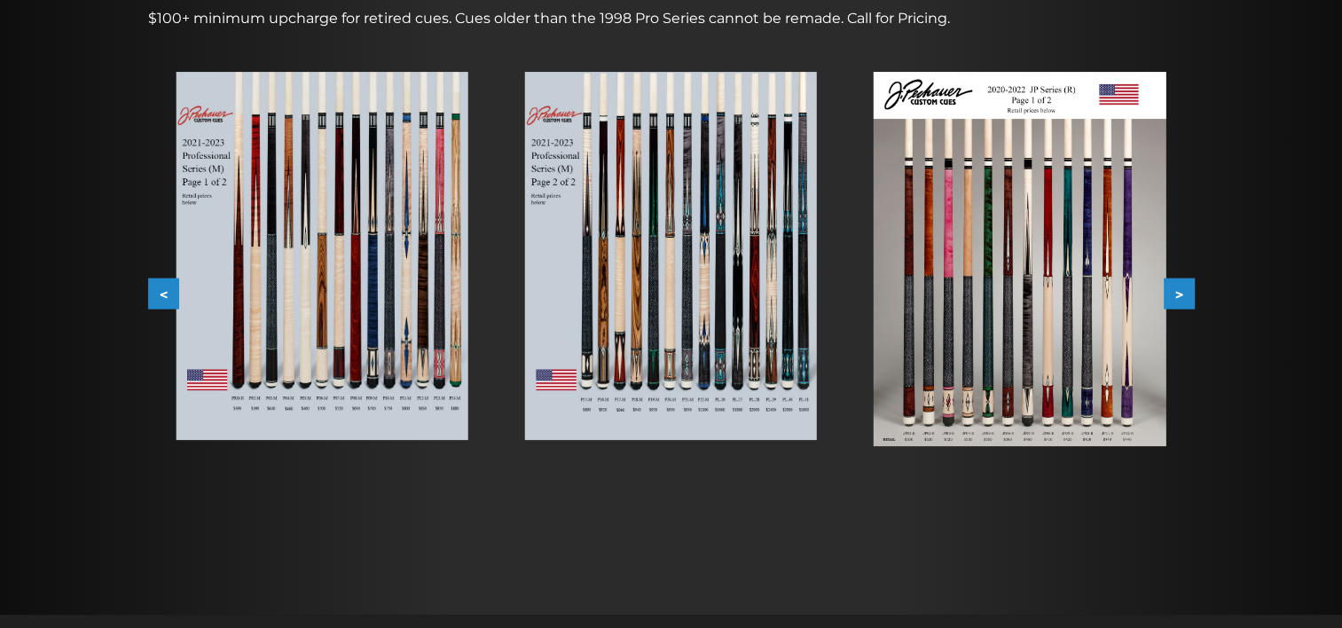
click at [161, 297] on button "<" at bounding box center [163, 294] width 31 height 31
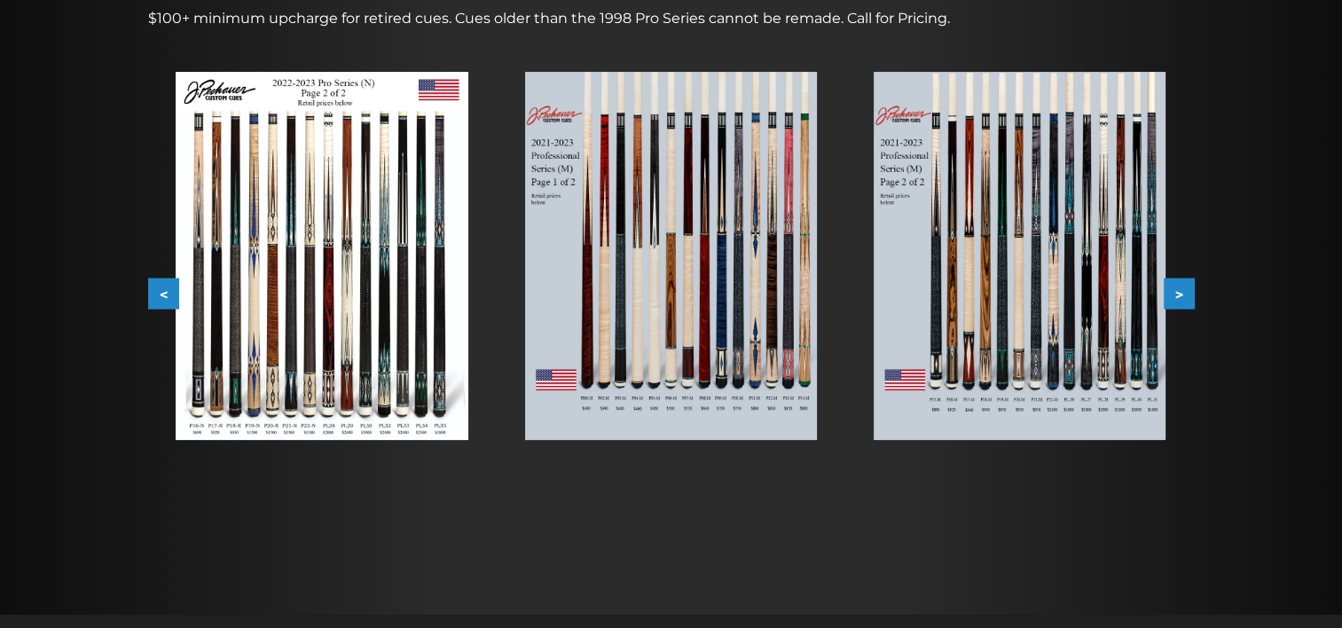
click at [161, 297] on button "<" at bounding box center [163, 294] width 31 height 31
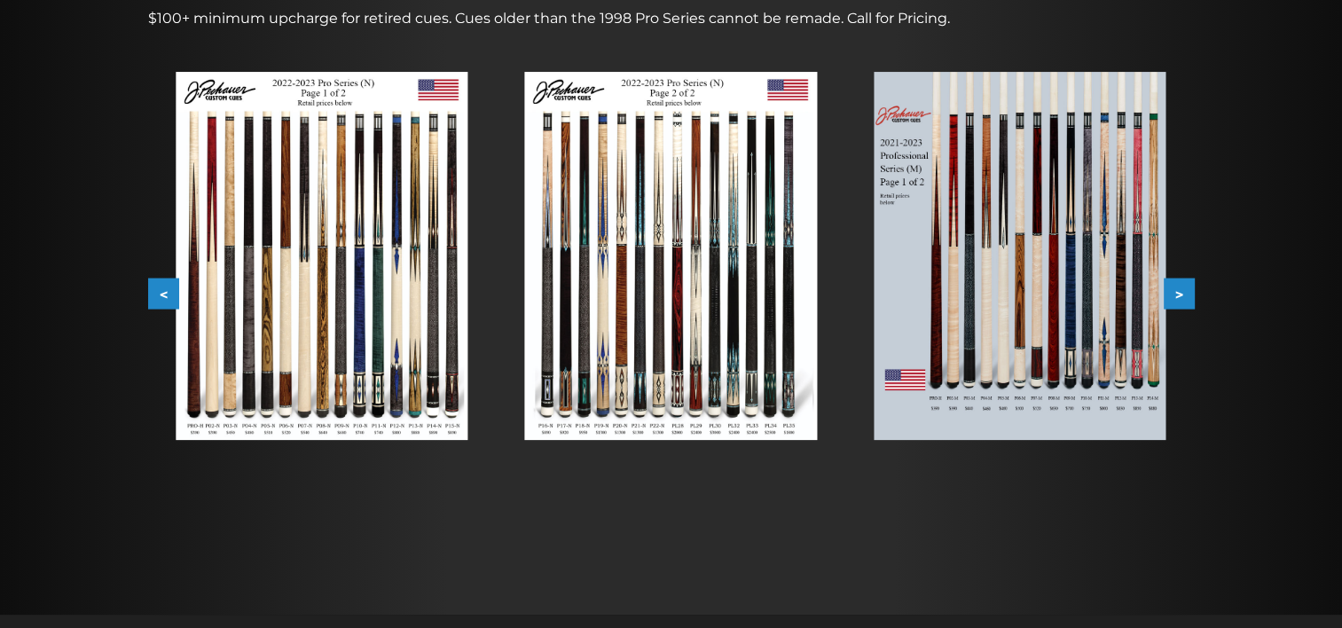
click at [161, 297] on button "<" at bounding box center [163, 294] width 31 height 31
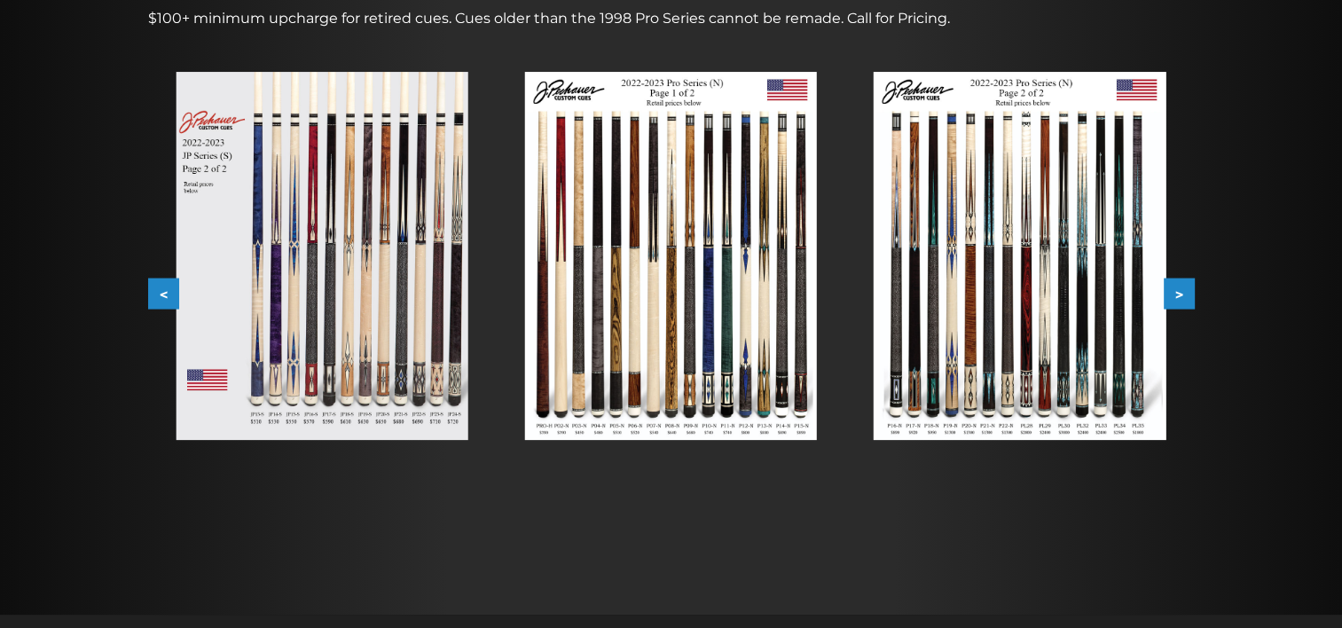
click at [161, 297] on button "<" at bounding box center [163, 294] width 31 height 31
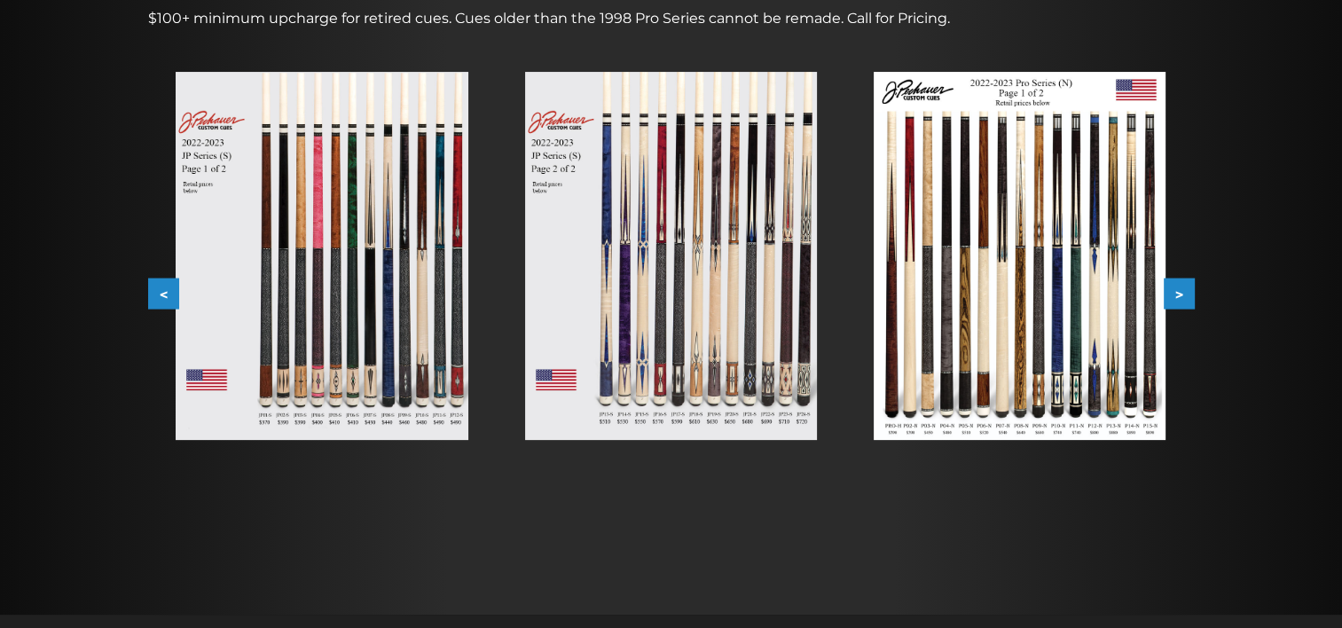
click at [161, 297] on button "<" at bounding box center [163, 294] width 31 height 31
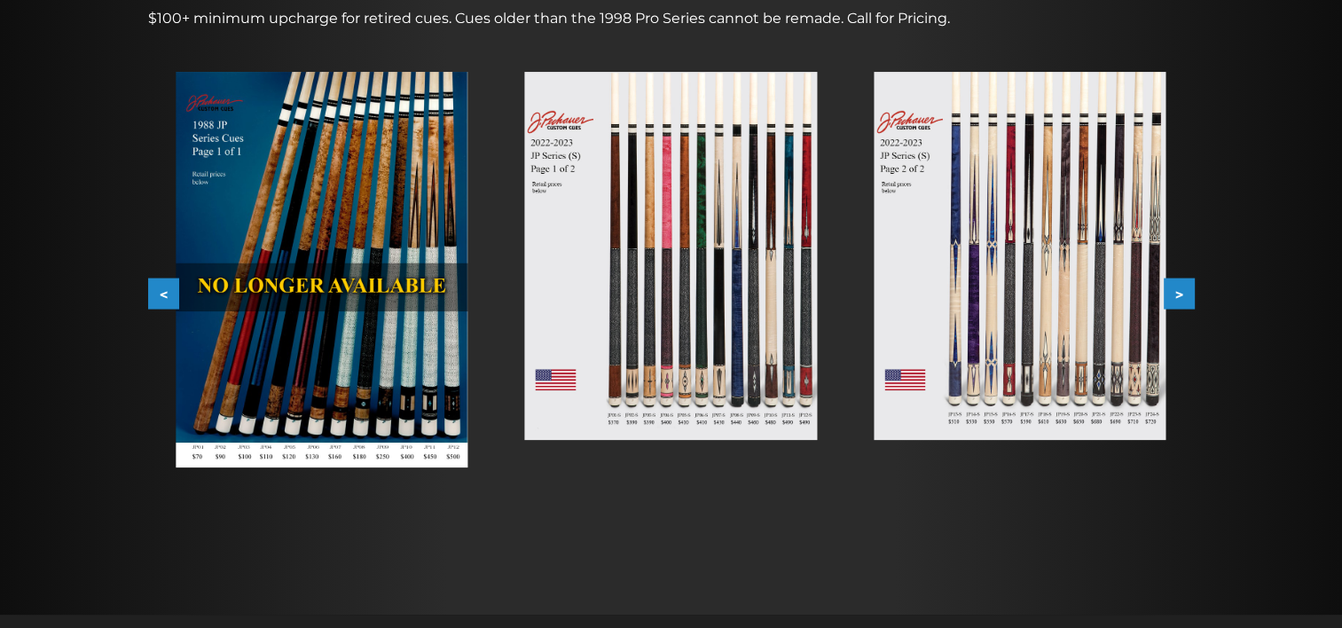
click at [161, 297] on button "<" at bounding box center [163, 294] width 31 height 31
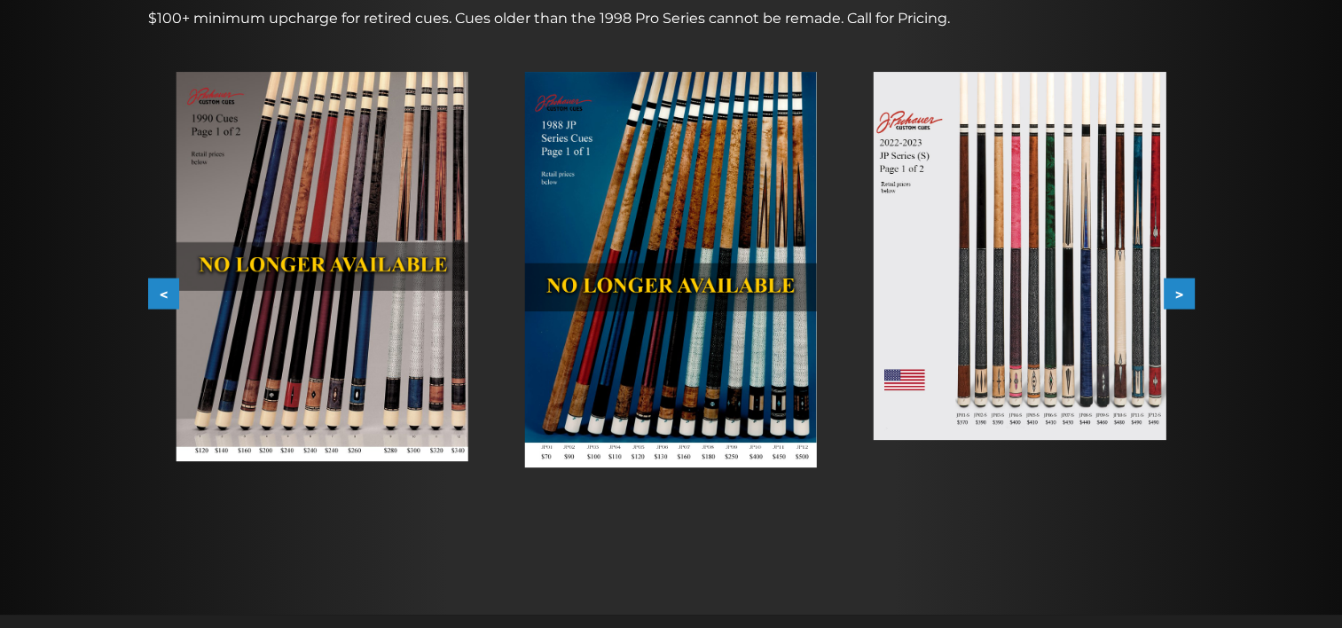
click at [963, 254] on img at bounding box center [1020, 256] width 292 height 368
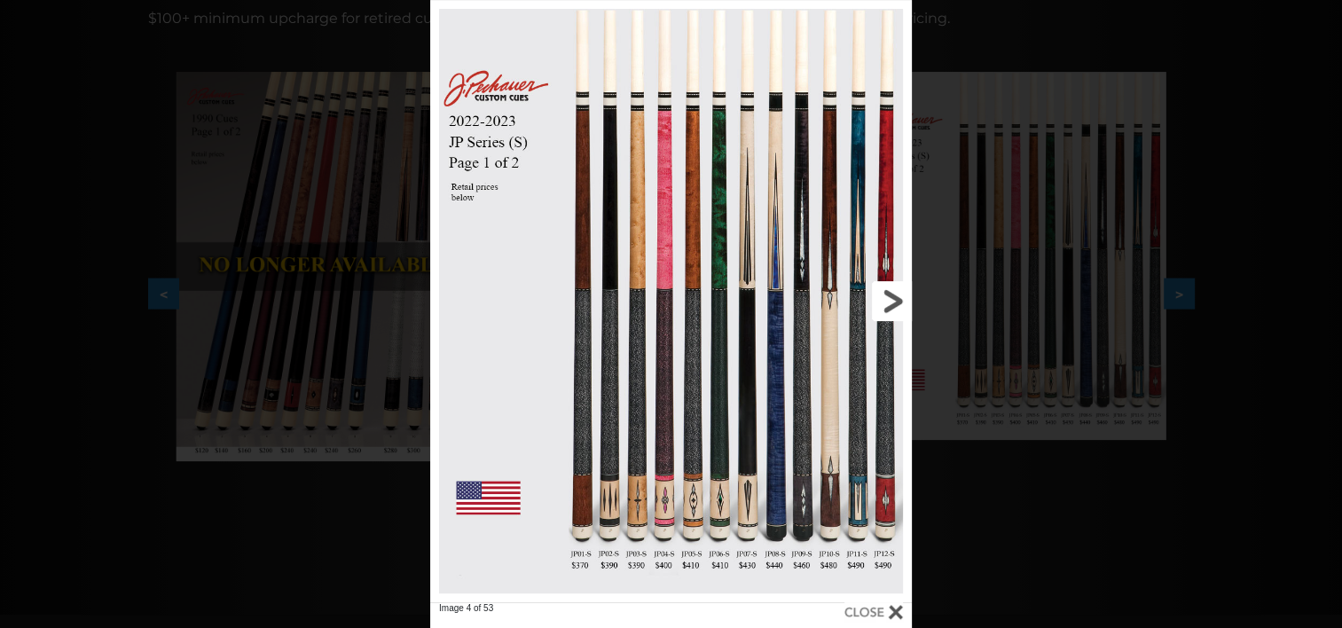
click at [888, 301] on link at bounding box center [804, 301] width 216 height 602
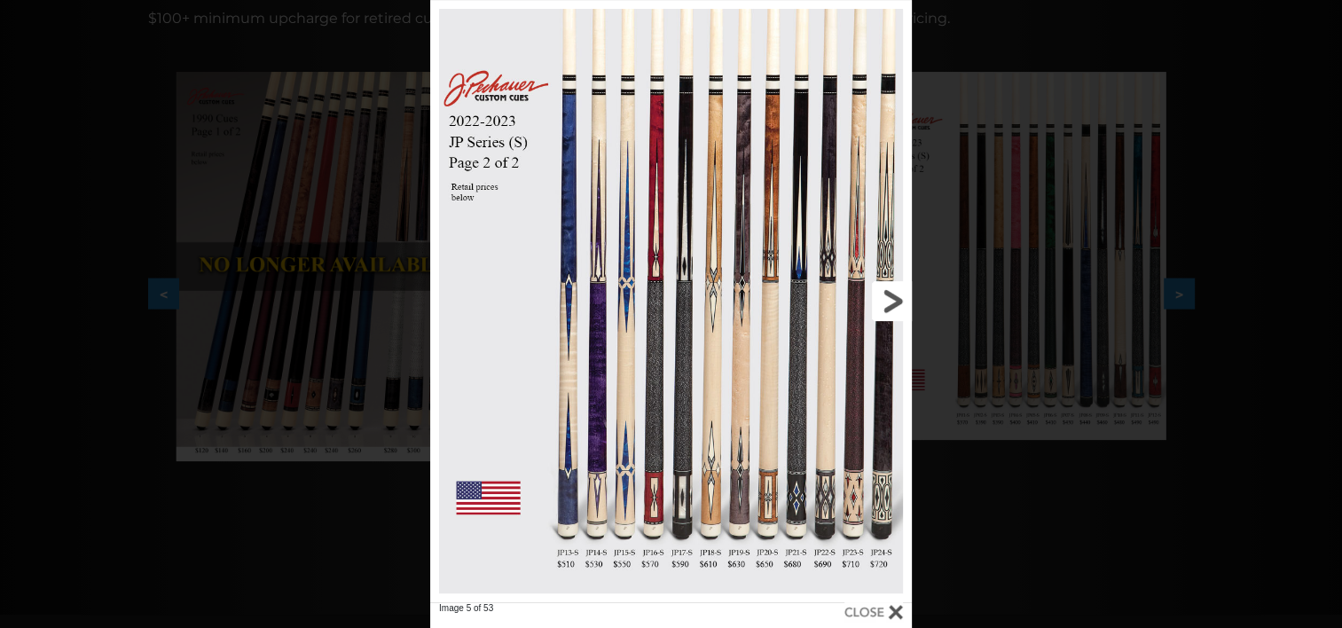
click at [888, 301] on link at bounding box center [804, 301] width 216 height 602
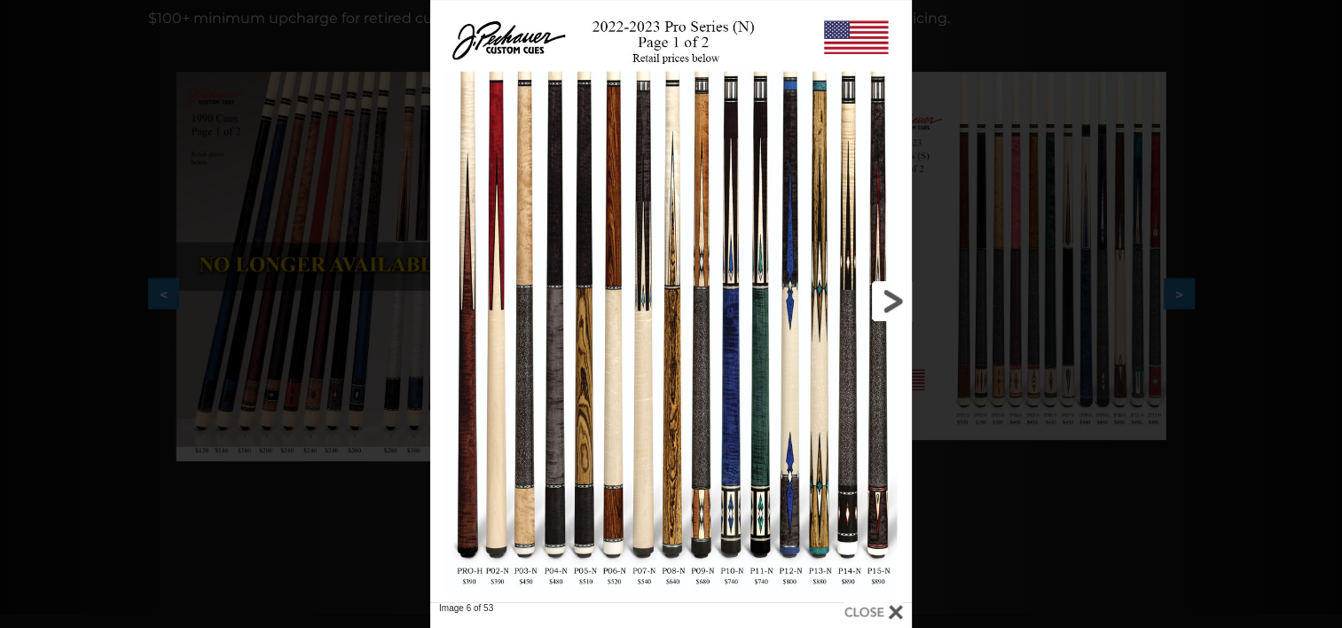
click at [888, 301] on link at bounding box center [804, 301] width 216 height 602
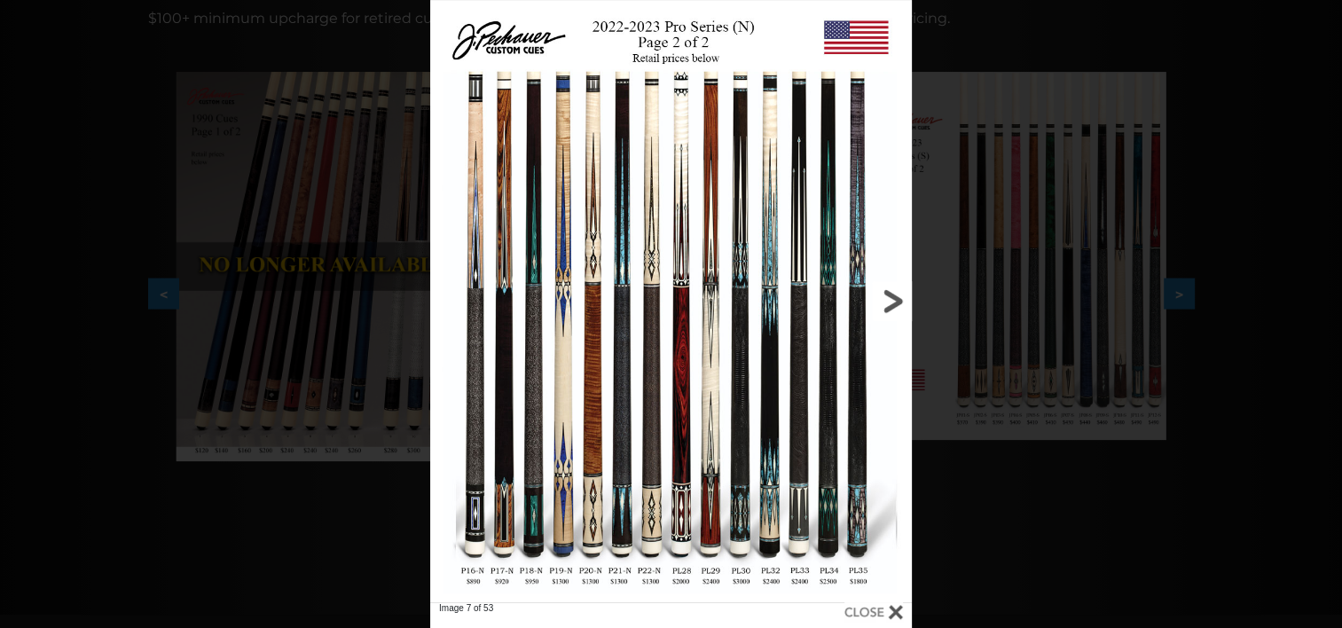
click at [896, 302] on link at bounding box center [804, 301] width 216 height 602
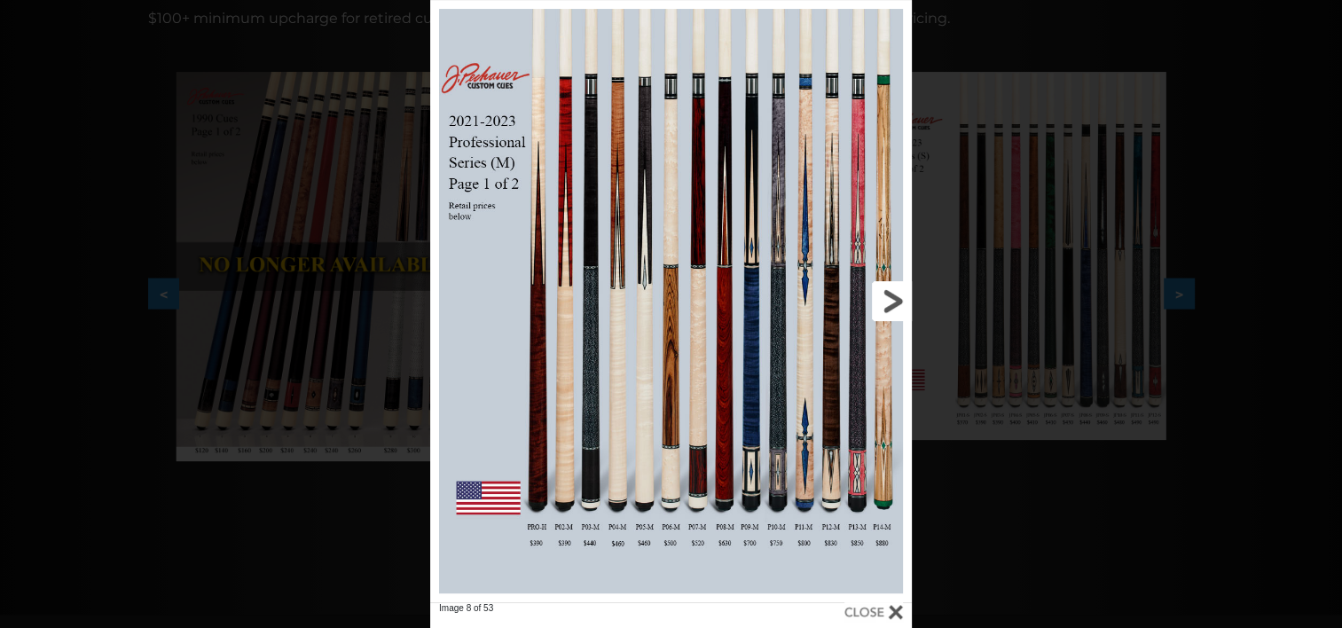
click at [893, 291] on link at bounding box center [804, 301] width 216 height 602
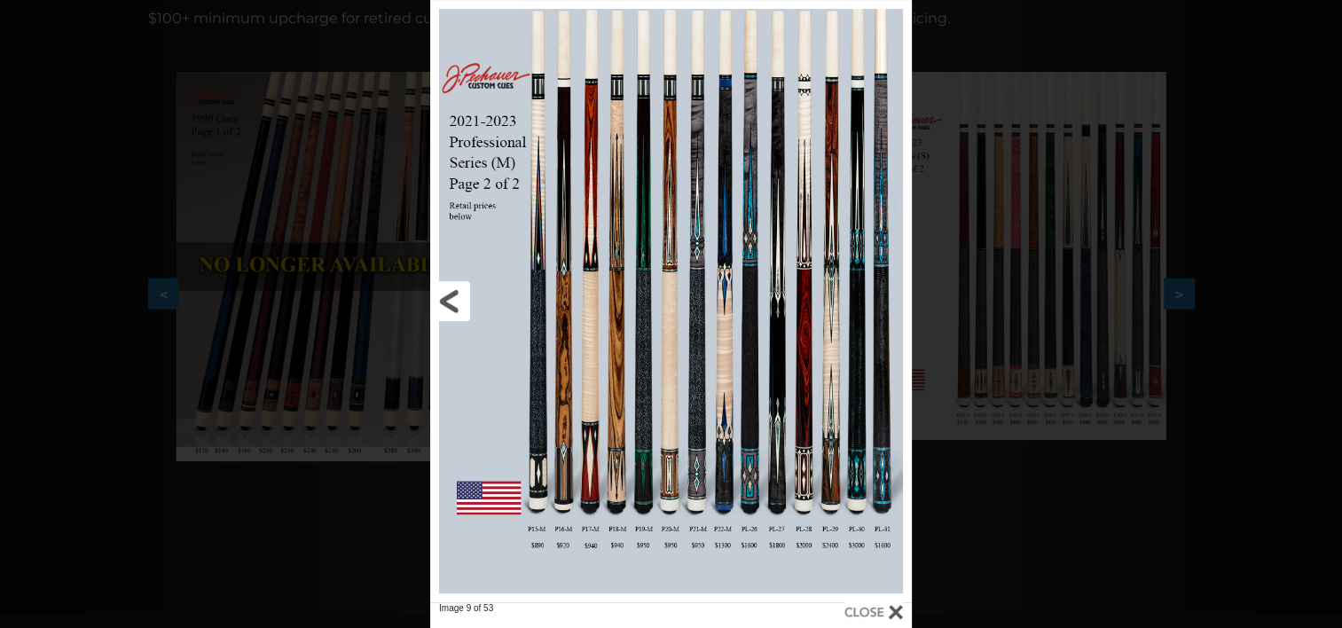
drag, startPoint x: 610, startPoint y: 397, endPoint x: 445, endPoint y: 301, distance: 190.8
click at [445, 301] on link at bounding box center [538, 301] width 216 height 602
